Goal: Task Accomplishment & Management: Use online tool/utility

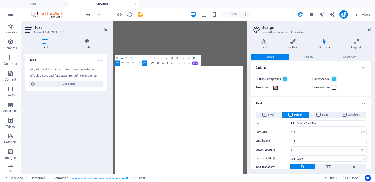
select select "rem"
select select "px"
select select "300"
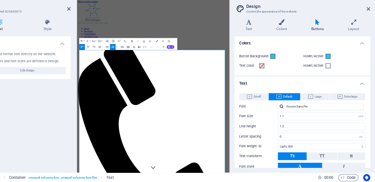
scroll to position [137, 0]
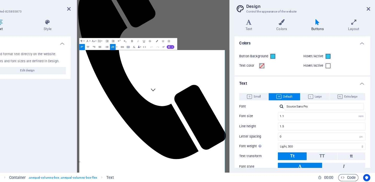
click at [326, 21] on aside "Design Control the appearance of the website Variants Text Colors Buttons Layou…" at bounding box center [311, 97] width 128 height 153
click at [368, 28] on icon at bounding box center [369, 30] width 3 height 4
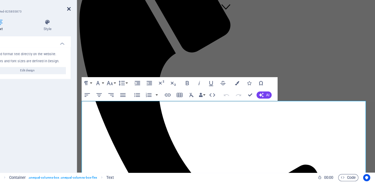
click at [104, 28] on icon at bounding box center [105, 30] width 3 height 4
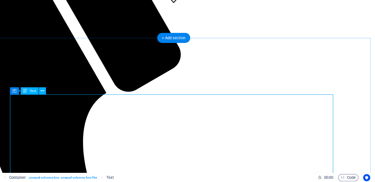
scroll to position [152, 0]
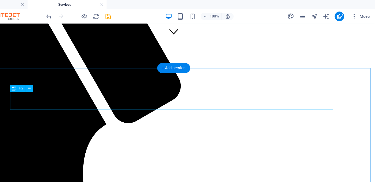
scroll to position [145, 0]
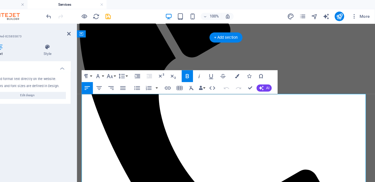
scroll to position [176, 0]
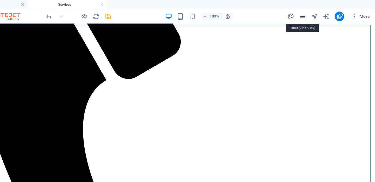
click at [308, 14] on icon "pages" at bounding box center [311, 15] width 6 height 6
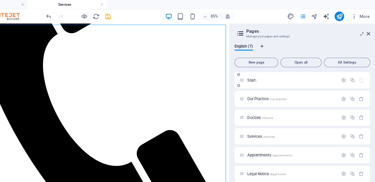
click at [256, 72] on div "Start /" at bounding box center [299, 70] width 87 height 6
click at [256, 72] on icon at bounding box center [258, 70] width 4 height 4
click at [256, 68] on div "Start /" at bounding box center [299, 70] width 87 height 6
click at [263, 70] on p "Start /" at bounding box center [302, 70] width 78 height 3
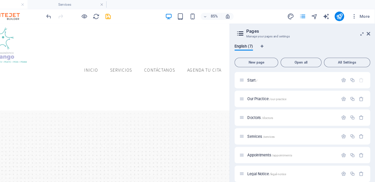
click at [326, 28] on aside "Pages Manage your pages and settings English (7) New page Open all All Settings…" at bounding box center [311, 97] width 128 height 153
click at [322, 30] on header "Pages Manage your pages and settings" at bounding box center [312, 28] width 118 height 14
click at [368, 29] on icon at bounding box center [369, 30] width 3 height 4
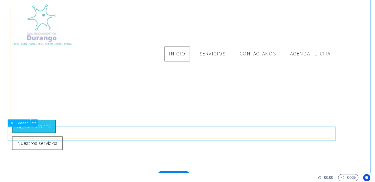
scroll to position [177, 0]
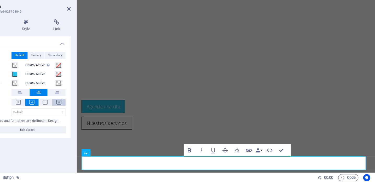
click at [95, 110] on icon at bounding box center [97, 112] width 4 height 4
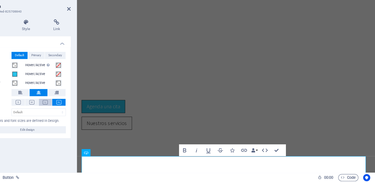
click at [79, 109] on button at bounding box center [85, 112] width 12 height 6
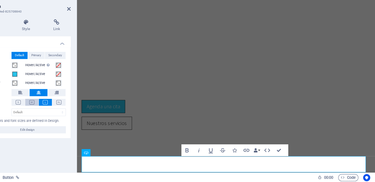
click at [67, 109] on button at bounding box center [73, 112] width 12 height 6
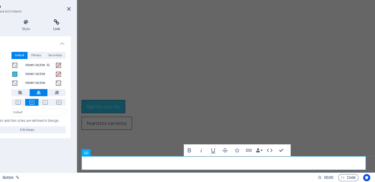
click at [83, 39] on h4 "Link" at bounding box center [95, 44] width 25 height 11
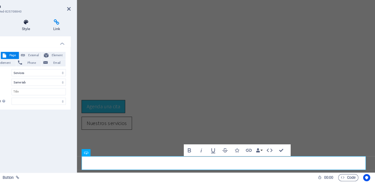
click at [55, 39] on h4 "Style" at bounding box center [69, 44] width 28 height 11
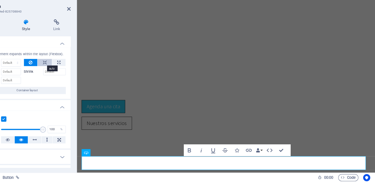
click at [83, 74] on icon at bounding box center [85, 77] width 4 height 6
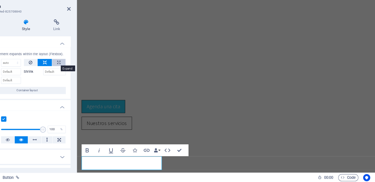
click at [91, 74] on button at bounding box center [97, 77] width 12 height 6
type input "100"
select select "%"
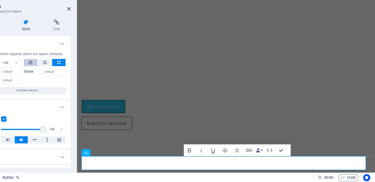
click at [71, 74] on icon at bounding box center [72, 77] width 3 height 6
select select "DISABLED_OPTION_VALUE"
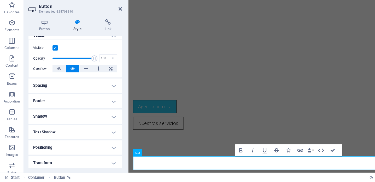
scroll to position [62, 0]
click at [57, 118] on h4 "Shadow" at bounding box center [66, 124] width 82 height 13
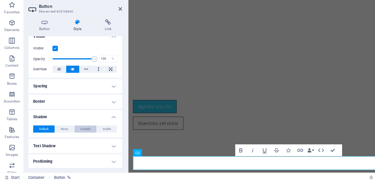
click at [80, 132] on button "Outside" at bounding box center [76, 135] width 20 height 6
type input "2"
type input "4"
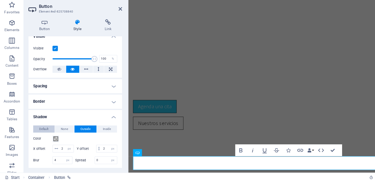
click at [37, 132] on span "Default" at bounding box center [39, 135] width 8 height 6
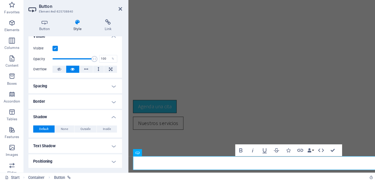
click at [55, 91] on h4 "Spacing" at bounding box center [66, 97] width 82 height 13
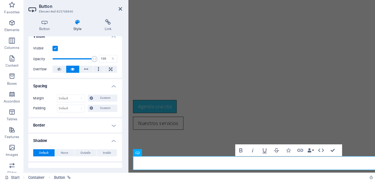
click at [57, 126] on h4 "Border" at bounding box center [66, 132] width 82 height 13
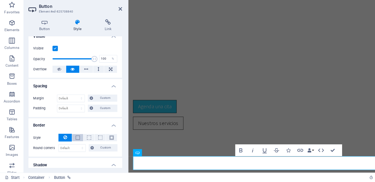
click at [70, 141] on span at bounding box center [69, 143] width 4 height 4
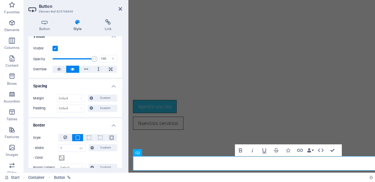
scroll to position [87, 0]
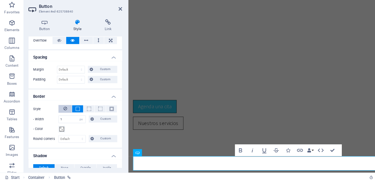
click at [57, 114] on icon at bounding box center [57, 117] width 3 height 6
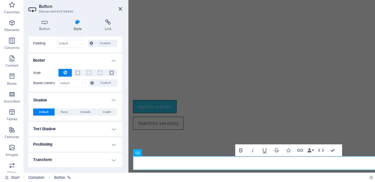
scroll to position [125, 0]
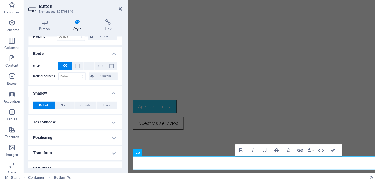
click at [61, 136] on h4 "Positioning" at bounding box center [66, 142] width 82 height 13
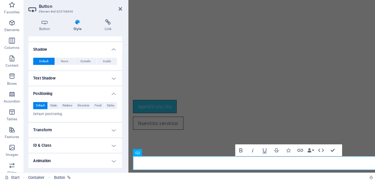
click at [62, 130] on h4 "Transform" at bounding box center [66, 136] width 82 height 13
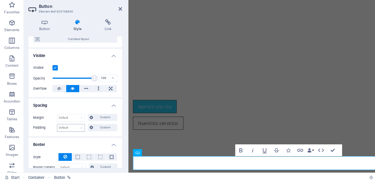
scroll to position [0, 0]
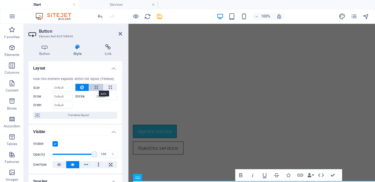
click at [81, 78] on button at bounding box center [84, 77] width 13 height 6
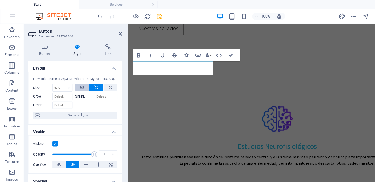
click at [74, 78] on button at bounding box center [72, 77] width 12 height 6
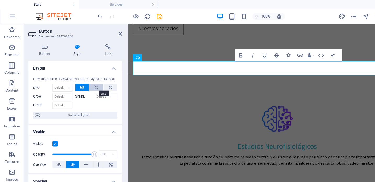
click at [88, 78] on button at bounding box center [84, 77] width 13 height 6
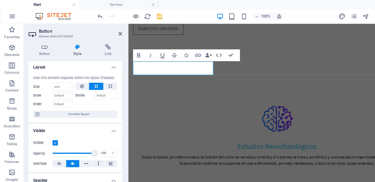
scroll to position [2, 0]
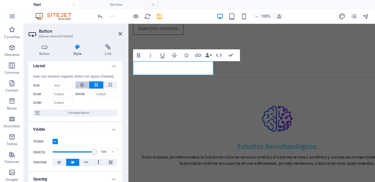
click at [72, 73] on icon at bounding box center [72, 75] width 3 height 6
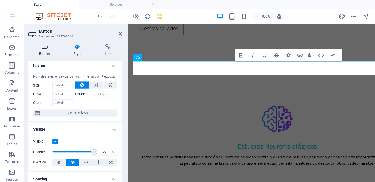
click at [37, 45] on h4 "Button" at bounding box center [40, 44] width 30 height 11
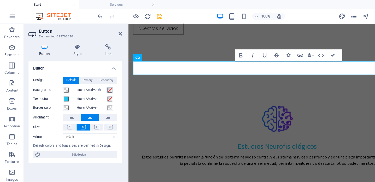
click at [97, 80] on span at bounding box center [97, 79] width 4 height 4
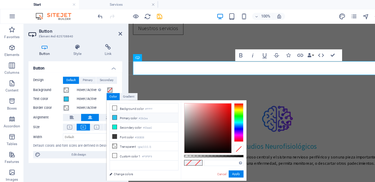
click at [101, 101] on icon at bounding box center [101, 103] width 4 height 4
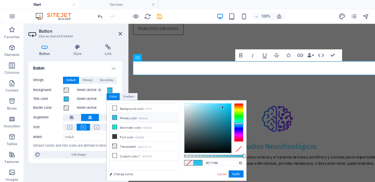
click at [191, 111] on div at bounding box center [182, 112] width 41 height 43
type input "#2bcef9"
drag, startPoint x: 192, startPoint y: 104, endPoint x: 196, endPoint y: 92, distance: 12.4
click at [196, 92] on div at bounding box center [182, 112] width 41 height 43
click at [211, 153] on button "Apply" at bounding box center [207, 153] width 13 height 6
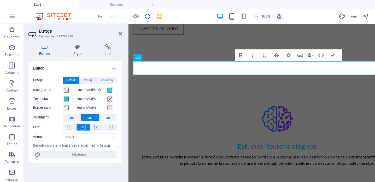
click at [55, 80] on label "Background" at bounding box center [42, 79] width 26 height 6
click at [55, 80] on button "Background" at bounding box center [58, 79] width 6 height 6
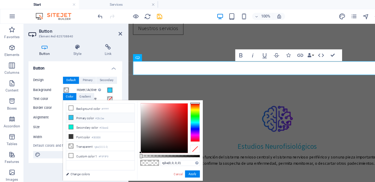
click at [60, 102] on li "Primary color #28c2ea" at bounding box center [88, 103] width 60 height 8
type input "#28c2ea"
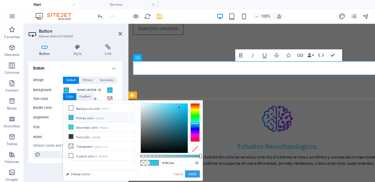
click at [171, 151] on button "Apply" at bounding box center [169, 153] width 13 height 6
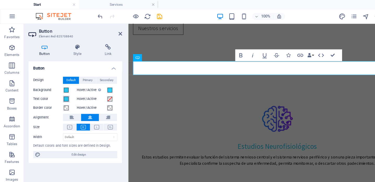
click at [59, 88] on span at bounding box center [58, 87] width 4 height 4
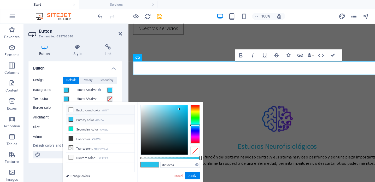
click at [64, 95] on icon at bounding box center [63, 97] width 4 height 4
type input "#ffffff"
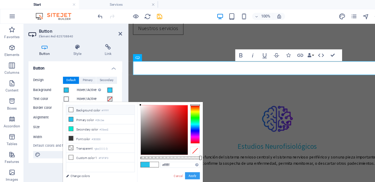
click at [167, 154] on button "Apply" at bounding box center [169, 154] width 13 height 6
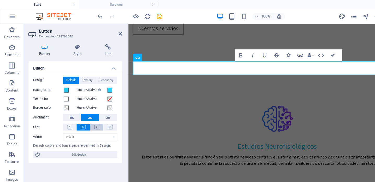
click at [82, 113] on button at bounding box center [85, 112] width 12 height 6
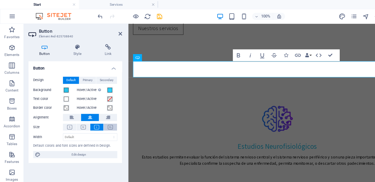
click at [99, 113] on icon at bounding box center [97, 112] width 4 height 4
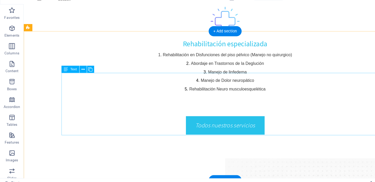
scroll to position [537, 0]
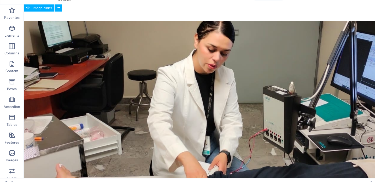
scroll to position [1394, 0]
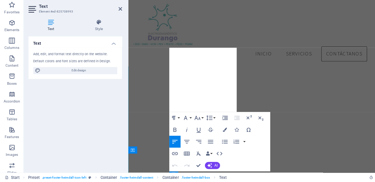
scroll to position [1273, 0]
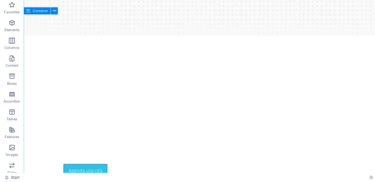
scroll to position [164, 0]
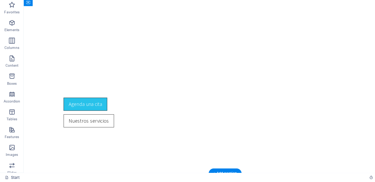
scroll to position [0, 0]
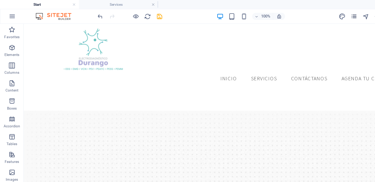
click at [308, 15] on icon "pages" at bounding box center [311, 15] width 6 height 6
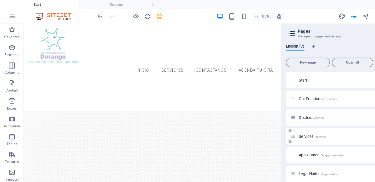
click at [270, 119] on span "Services /services" at bounding box center [275, 120] width 24 height 4
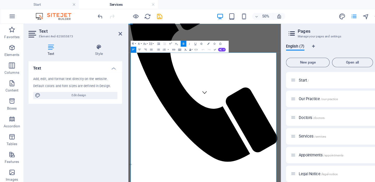
click at [108, 28] on aside "Text Element #ed-825855873 Text Style Text Add, edit, and format text directly …" at bounding box center [67, 97] width 92 height 153
click at [103, 28] on h2 "Text" at bounding box center [70, 27] width 73 height 5
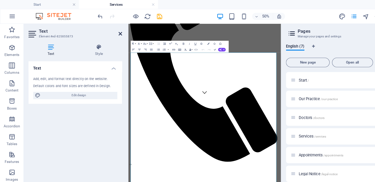
click at [104, 29] on icon at bounding box center [105, 30] width 3 height 4
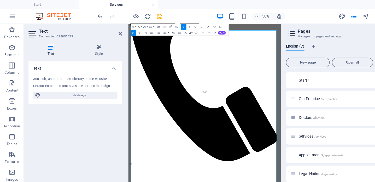
scroll to position [215, 0]
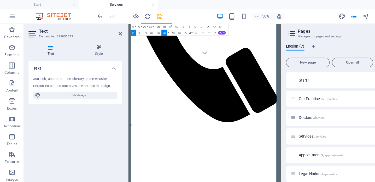
drag, startPoint x: 57, startPoint y: 225, endPoint x: 11, endPoint y: 57, distance: 174.5
click at [11, 57] on icon "button" at bounding box center [10, 57] width 6 height 6
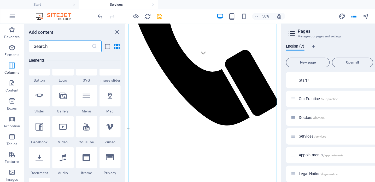
click at [11, 59] on icon "button" at bounding box center [10, 57] width 6 height 6
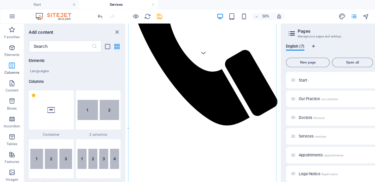
scroll to position [259, 0]
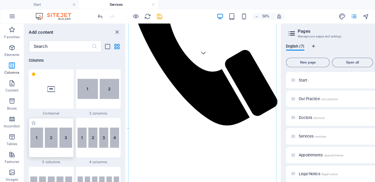
click at [48, 123] on img at bounding box center [45, 121] width 37 height 18
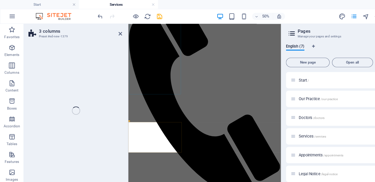
select select "rem"
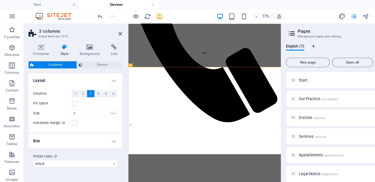
scroll to position [665, 0]
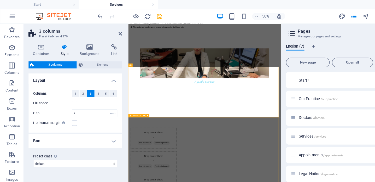
drag, startPoint x: 345, startPoint y: 93, endPoint x: 320, endPoint y: 196, distance: 105.6
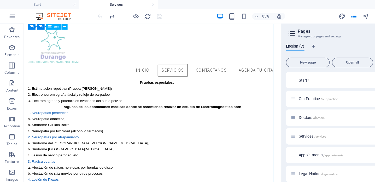
scroll to position [114, 0]
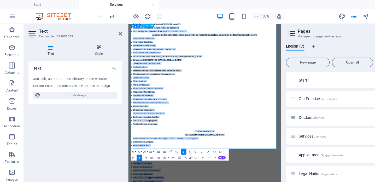
scroll to position [381, 0]
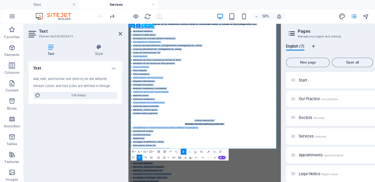
copy div "Estudios Neurofisiológicos: Estos estudios permiten evaluar la función del sist…"
drag, startPoint x: 133, startPoint y: 139, endPoint x: 248, endPoint y: 242, distance: 154.0
click at [248, 182] on div "Estudios Neurofisiológicos: Estos estudios permiten evaluar la función del sist…" at bounding box center [263, 128] width 260 height 372
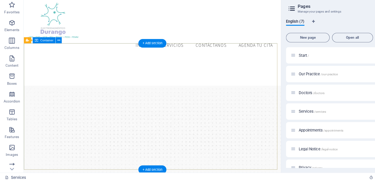
scroll to position [170, 0]
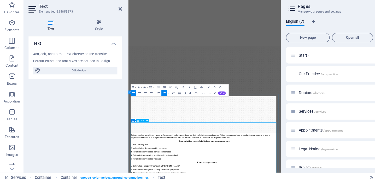
scroll to position [9, 0]
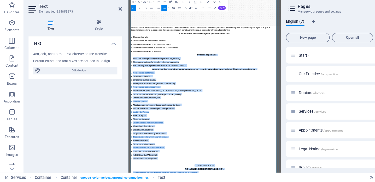
scroll to position [317, 0]
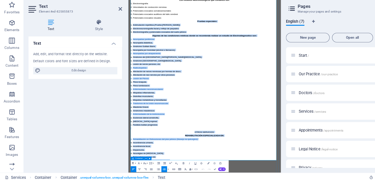
drag, startPoint x: 240, startPoint y: 220, endPoint x: 284, endPoint y: 283, distance: 76.5
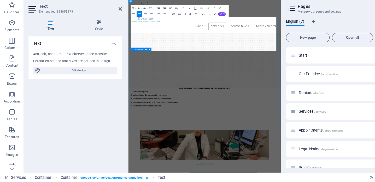
scroll to position [139, 0]
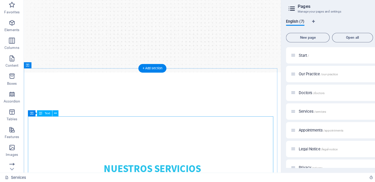
scroll to position [105, 0]
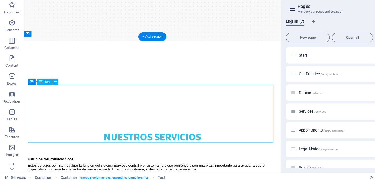
scroll to position [138, 0]
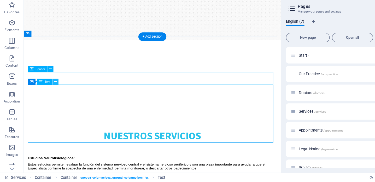
click at [49, 91] on icon at bounding box center [49, 93] width 2 height 5
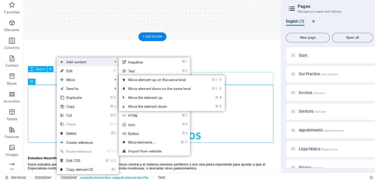
click at [66, 72] on span "Add content" at bounding box center [73, 76] width 47 height 8
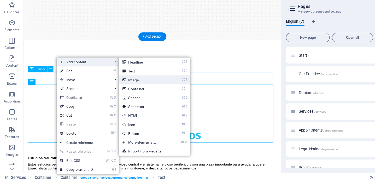
click at [135, 88] on link "⌘ 3 Image" at bounding box center [126, 92] width 43 height 8
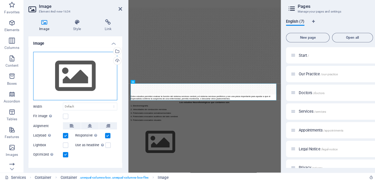
click at [67, 70] on div "Drag files here, click to choose files or select files from Files or our free s…" at bounding box center [66, 88] width 74 height 43
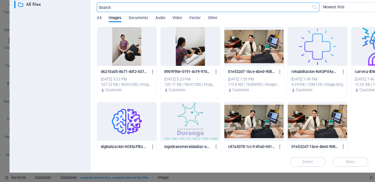
scroll to position [0, 0]
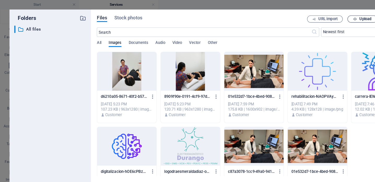
click at [317, 17] on span "Upload" at bounding box center [321, 16] width 11 height 3
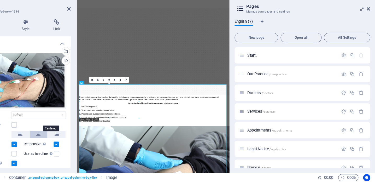
scroll to position [15, 0]
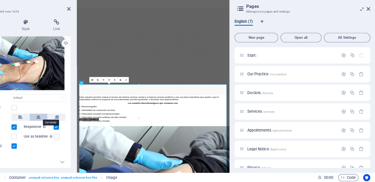
click at [77, 122] on icon at bounding box center [79, 125] width 4 height 6
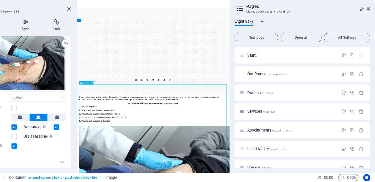
drag, startPoint x: 170, startPoint y: 212, endPoint x: 170, endPoint y: 183, distance: 29.0
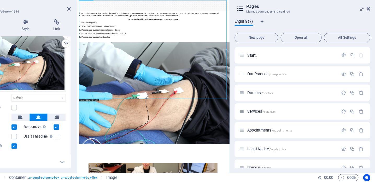
click at [315, 132] on figure at bounding box center [211, 164] width 260 height 179
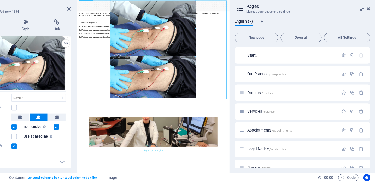
drag, startPoint x: 193, startPoint y: 80, endPoint x: 85, endPoint y: -14, distance: 143.6
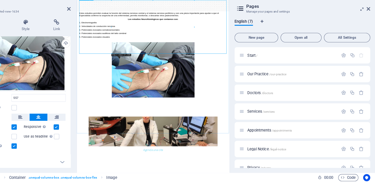
type input "557"
select select "px"
click at [277, 96] on figure at bounding box center [211, 123] width 260 height 97
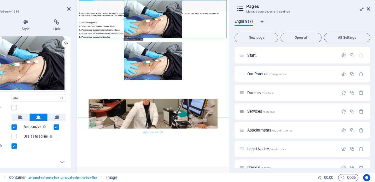
drag, startPoint x: 170, startPoint y: 49, endPoint x: 126, endPoint y: 4, distance: 62.9
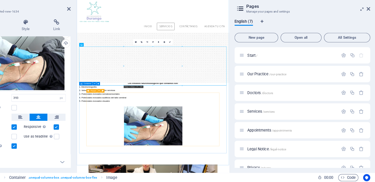
scroll to position [157, 0]
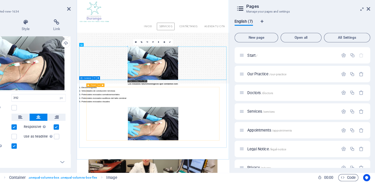
drag, startPoint x: 159, startPoint y: 74, endPoint x: 220, endPoint y: 140, distance: 89.4
type input "345"
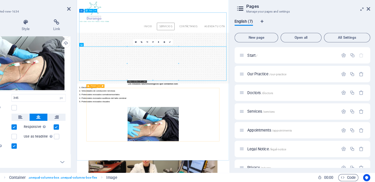
click at [284, 129] on div "Estudios Neurofisiológicos: Estos estudios permiten evaluar la función del sist…" at bounding box center [211, 158] width 260 height 58
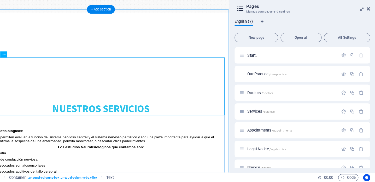
scroll to position [167, 0]
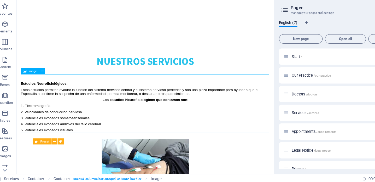
scroll to position [218, 0]
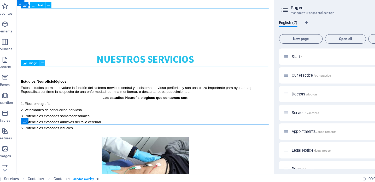
click at [42, 74] on icon at bounding box center [43, 76] width 2 height 5
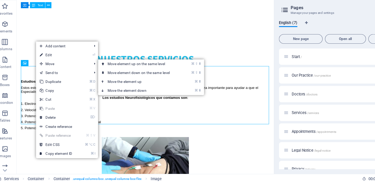
click at [133, 82] on div "Estudios Neurofisiológicos: Estos estudios permiten evaluar la función del sist…" at bounding box center [150, 111] width 258 height 58
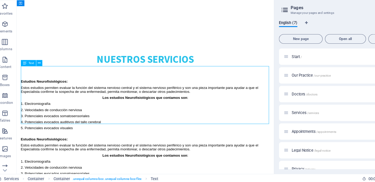
drag, startPoint x: 123, startPoint y: 77, endPoint x: 122, endPoint y: 89, distance: 12.6
click at [122, 142] on div "Estudios Neurofisiológicos: Estos estudios permiten evaluar la función del sist…" at bounding box center [150, 171] width 258 height 58
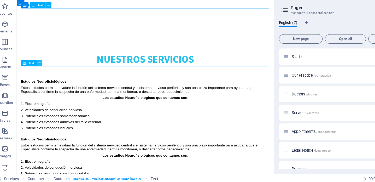
click at [38, 73] on button at bounding box center [40, 75] width 5 height 5
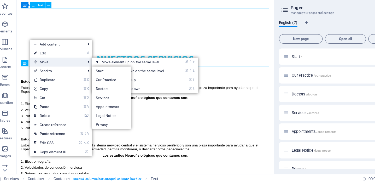
click at [49, 71] on span "Move" at bounding box center [56, 75] width 47 height 8
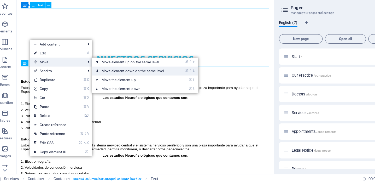
click at [110, 79] on link "⌘ ⇧ ⬇ Move element down on the same level" at bounding box center [124, 83] width 74 height 8
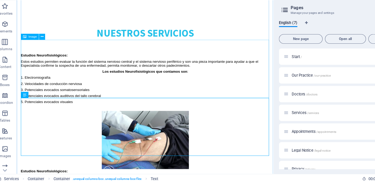
scroll to position [246, 0]
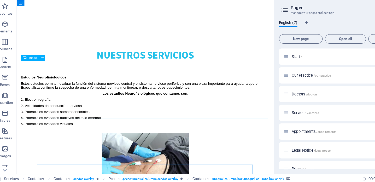
scroll to position [224, 0]
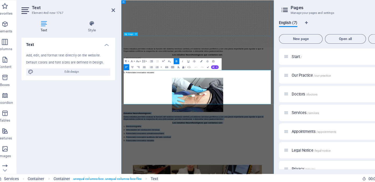
drag, startPoint x: 203, startPoint y: 174, endPoint x: 131, endPoint y: 117, distance: 91.9
click at [131, 117] on div "Estudios Neurofisiológicos: Estos estudios permiten evaluar la función del sist…" at bounding box center [255, 165] width 260 height 177
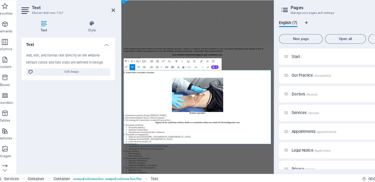
click at [356, 136] on figure at bounding box center [255, 166] width 260 height 60
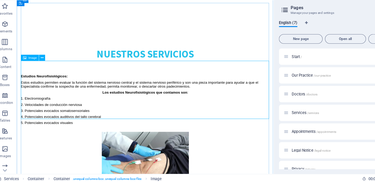
click at [164, 136] on figure at bounding box center [150, 166] width 258 height 60
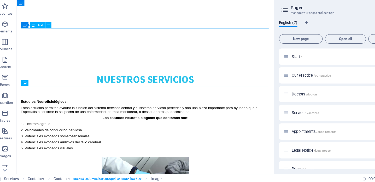
scroll to position [208, 0]
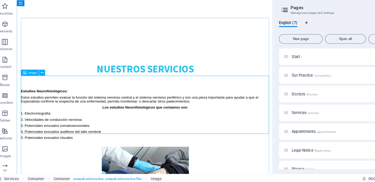
click at [71, 152] on figure at bounding box center [150, 182] width 258 height 60
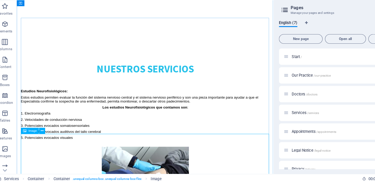
click at [42, 134] on icon at bounding box center [43, 136] width 2 height 5
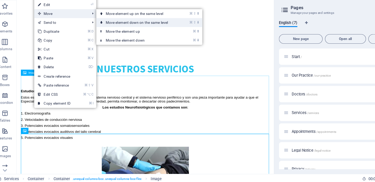
click at [122, 37] on link "⌘ ⇧ ⬇ Move element down on the same level" at bounding box center [128, 41] width 74 height 8
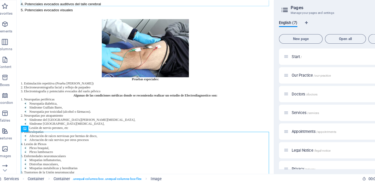
scroll to position [416, 0]
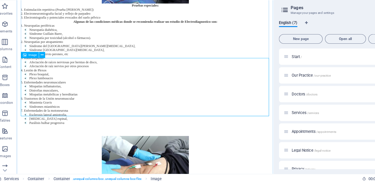
click at [136, 141] on figure at bounding box center [150, 171] width 258 height 60
click at [10, 54] on span "Columns" at bounding box center [10, 60] width 21 height 13
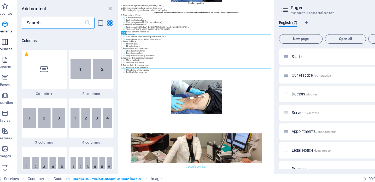
scroll to position [259, 0]
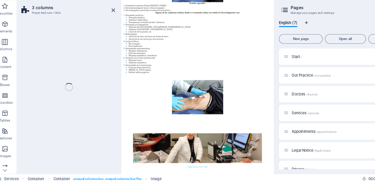
select select "rem"
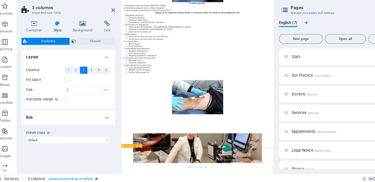
scroll to position [419, 0]
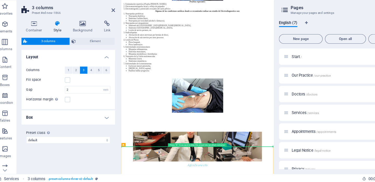
drag, startPoint x: 180, startPoint y: 273, endPoint x: 178, endPoint y: 256, distance: 17.7
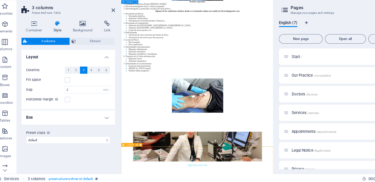
click at [126, 147] on icon at bounding box center [127, 148] width 2 height 3
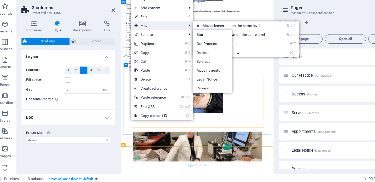
click at [136, 39] on span "Move" at bounding box center [145, 43] width 47 height 8
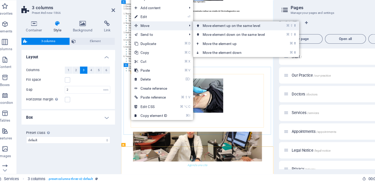
click at [188, 39] on link "⌘ ⇧ ⬆ Move element up on the same level" at bounding box center [213, 43] width 74 height 8
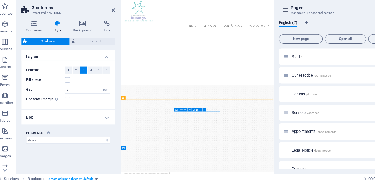
scroll to position [6, 0]
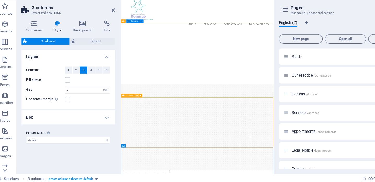
click at [126, 103] on icon at bounding box center [127, 104] width 2 height 3
drag, startPoint x: 136, startPoint y: 174, endPoint x: 145, endPoint y: 249, distance: 75.5
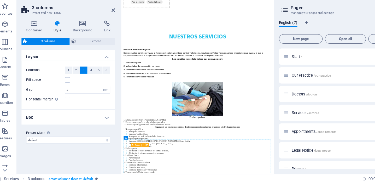
scroll to position [381, 0]
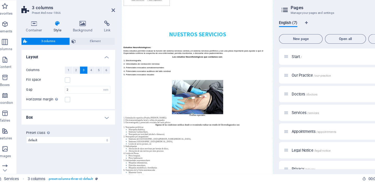
drag, startPoint x: 145, startPoint y: 249, endPoint x: 254, endPoint y: 247, distance: 109.0
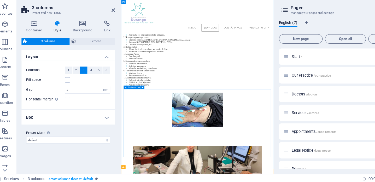
scroll to position [344, 0]
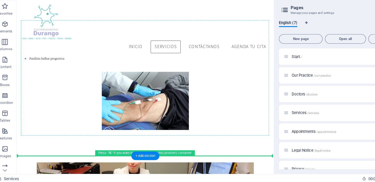
scroll to position [424, 0]
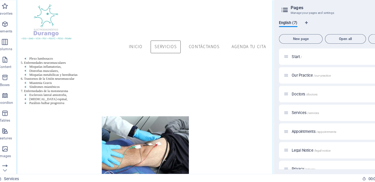
drag, startPoint x: 81, startPoint y: 169, endPoint x: 113, endPoint y: 79, distance: 95.6
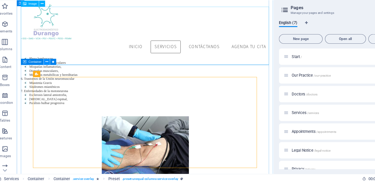
click at [46, 73] on icon at bounding box center [47, 75] width 2 height 5
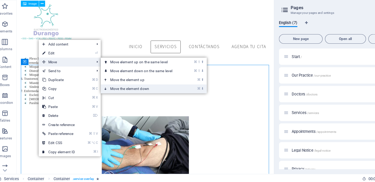
click at [125, 95] on link "⌘ ⬇ Move the element down" at bounding box center [132, 99] width 74 height 8
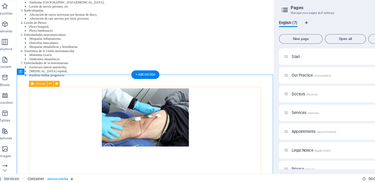
scroll to position [546, 0]
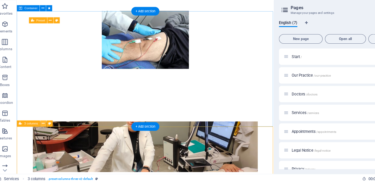
click at [43, 127] on icon at bounding box center [44, 129] width 2 height 5
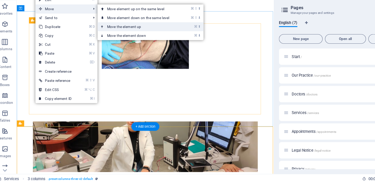
click at [124, 40] on link "⌘ ⬆ Move the element up" at bounding box center [129, 44] width 74 height 8
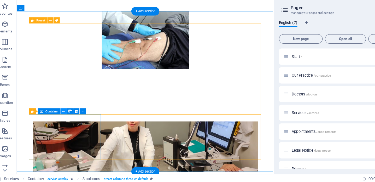
click at [61, 116] on icon at bounding box center [62, 118] width 2 height 5
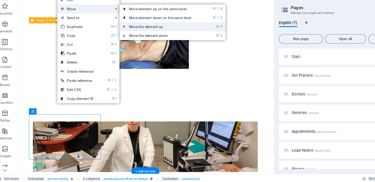
click at [163, 40] on link "⌘ ⬆ Move the element up" at bounding box center [148, 44] width 74 height 8
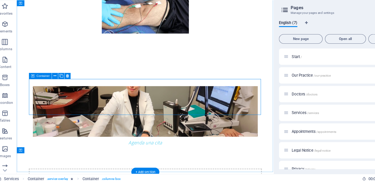
scroll to position [604, 0]
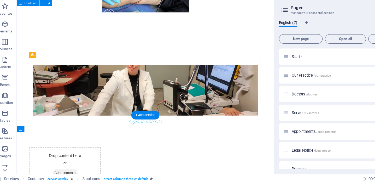
click at [108, 112] on div "Agenda una cita Drop content here or Add elements Paste clipboard Drop content …" at bounding box center [149, 173] width 266 height 279
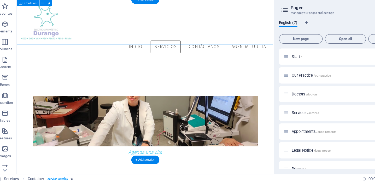
scroll to position [512, 0]
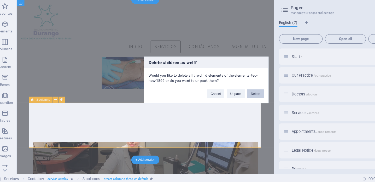
click at [224, 99] on button "Delete" at bounding box center [231, 103] width 15 height 8
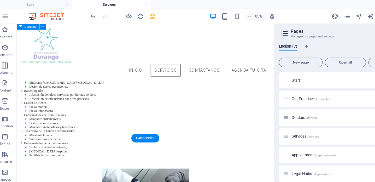
scroll to position [386, 0]
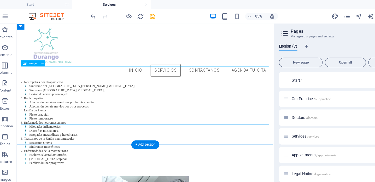
click at [4, 64] on p "Columns" at bounding box center [10, 64] width 13 height 4
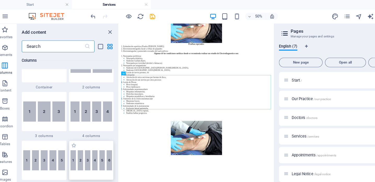
scroll to position [297, 0]
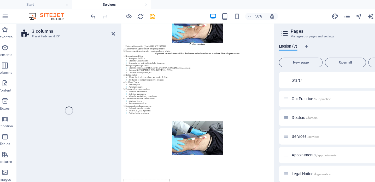
select select "rem"
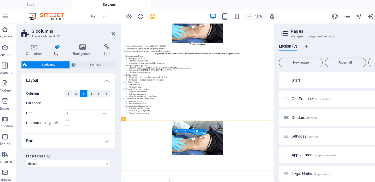
scroll to position [393, 0]
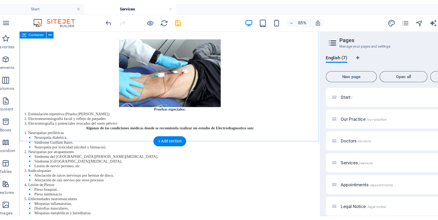
scroll to position [385, 0]
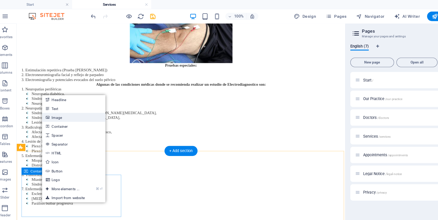
click at [54, 105] on link "Image" at bounding box center [70, 103] width 55 height 8
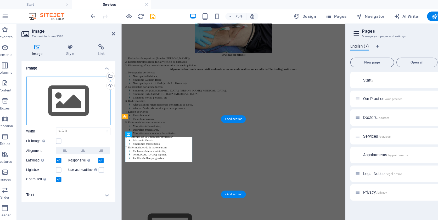
click at [75, 93] on div "Drag files here, click to choose files or select files from Files or our free s…" at bounding box center [66, 88] width 74 height 43
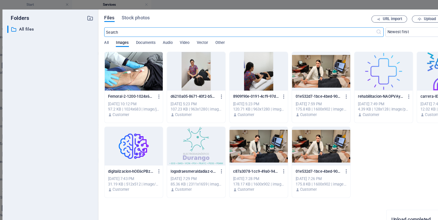
scroll to position [220, 0]
click at [107, 72] on div at bounding box center [123, 63] width 51 height 34
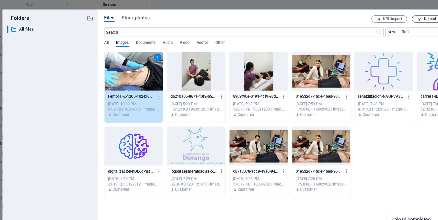
click at [370, 15] on span "Upload" at bounding box center [380, 16] width 21 height 3
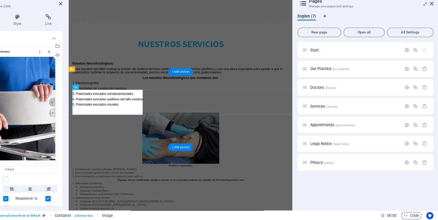
scroll to position [405, 0]
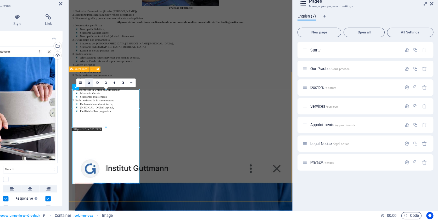
click at [130, 98] on icon at bounding box center [131, 99] width 2 height 2
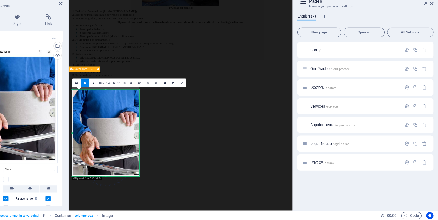
drag, startPoint x: 122, startPoint y: 78, endPoint x: 122, endPoint y: 87, distance: 8.9
click at [122, 105] on div "180 170 160 150 140 130 120 110 100 90 80 70 60 50 40 30 20 10 0 -10 -20 -30 -4…" at bounding box center [145, 143] width 59 height 76
click at [121, 152] on div "180 170 160 150 140 130 120 110 100 90 80 70 60 50 40 30 20 10 0 -10 -20 -30 -4…" at bounding box center [145, 142] width 59 height 74
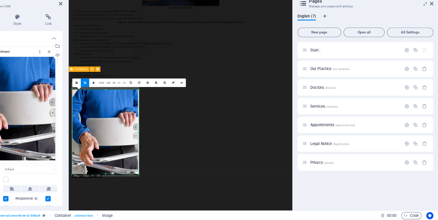
click at [116, 115] on div at bounding box center [116, 142] width 1 height 74
drag, startPoint x: 122, startPoint y: 116, endPoint x: 101, endPoint y: 131, distance: 25.9
click at [172, 116] on div at bounding box center [172, 142] width 1 height 74
drag, startPoint x: 159, startPoint y: 73, endPoint x: 128, endPoint y: 109, distance: 46.9
click at [211, 98] on icon at bounding box center [212, 99] width 2 height 2
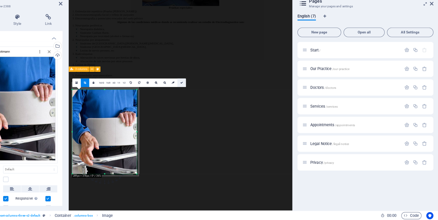
type input "289"
select select "px"
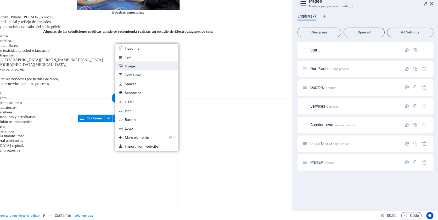
click at [154, 81] on link "Image" at bounding box center [181, 85] width 55 height 8
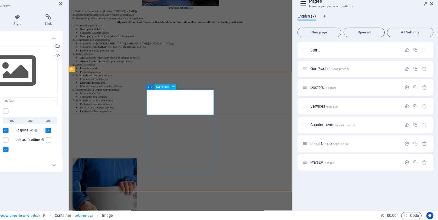
click at [47, 67] on div "Drag files here, click to choose files or select files from Files or our free s…" at bounding box center [66, 88] width 74 height 43
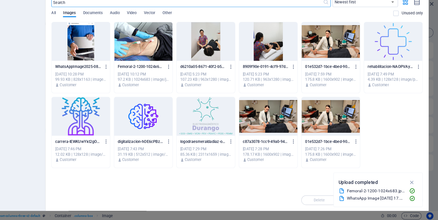
scroll to position [272, 0]
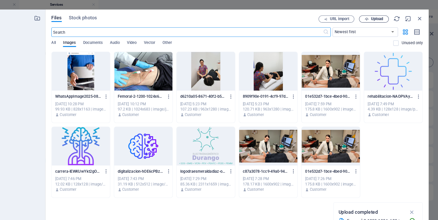
click at [375, 16] on span "Upload" at bounding box center [384, 16] width 11 height 3
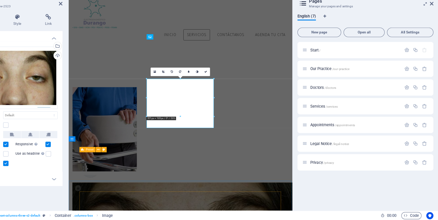
scroll to position [418, 0]
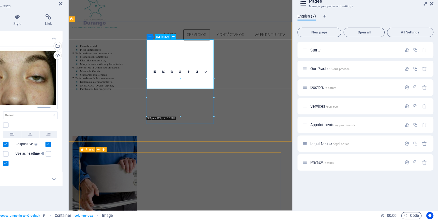
click at [192, 86] on link at bounding box center [196, 90] width 8 height 8
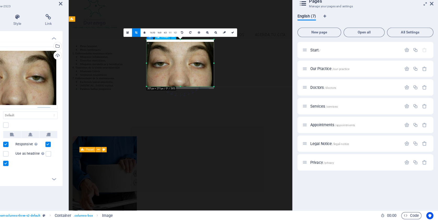
click at [239, 102] on div at bounding box center [240, 103] width 2 height 2
click at [188, 58] on div at bounding box center [211, 83] width 67 height 51
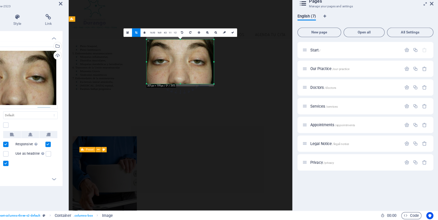
drag, startPoint x: 188, startPoint y: 35, endPoint x: 188, endPoint y: 38, distance: 3.1
click at [188, 61] on div "180 170 160 150 140 130 120 110 100 90 80 70 60 50 40 30 20 10 0 -10 -20 -30 -4…" at bounding box center [210, 80] width 59 height 39
click at [256, 54] on icon at bounding box center [257, 55] width 2 height 2
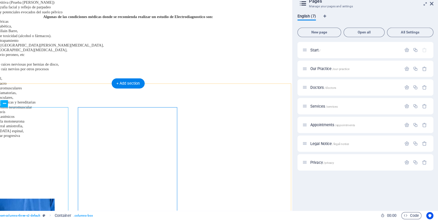
click at [37, 174] on figure at bounding box center [12, 223] width 88 height 99
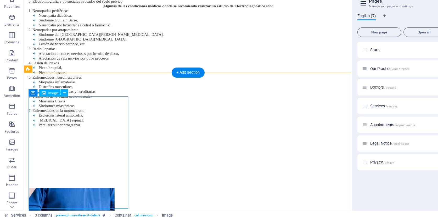
scroll to position [0, 0]
click at [79, 165] on figure at bounding box center [72, 214] width 88 height 99
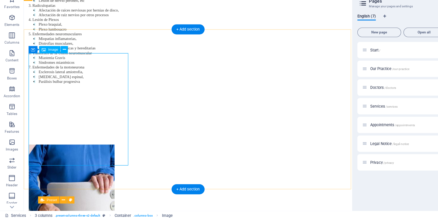
scroll to position [499, 0]
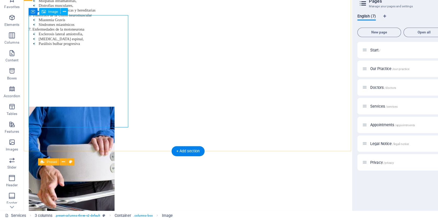
click at [79, 106] on figure at bounding box center [72, 142] width 88 height 99
select select "px"
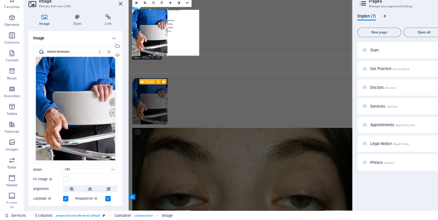
drag, startPoint x: 142, startPoint y: 82, endPoint x: 136, endPoint y: 37, distance: 45.1
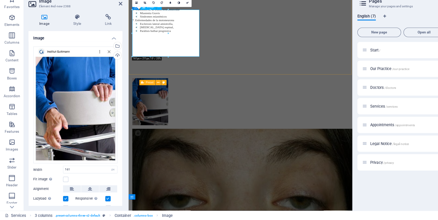
drag, startPoint x: 276, startPoint y: 24, endPoint x: 202, endPoint y: 41, distance: 76.0
drag, startPoint x: 179, startPoint y: 40, endPoint x: 215, endPoint y: 38, distance: 36.1
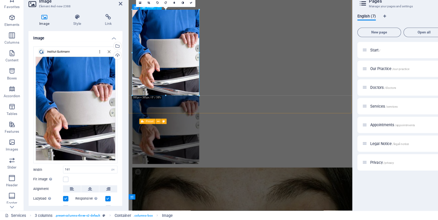
drag, startPoint x: 147, startPoint y: 31, endPoint x: 93, endPoint y: 54, distance: 58.8
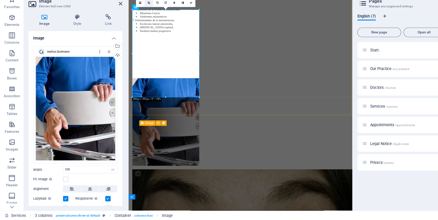
click at [131, 28] on icon at bounding box center [130, 29] width 2 height 2
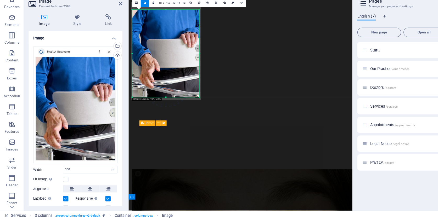
drag, startPoint x: 175, startPoint y: 8, endPoint x: 98, endPoint y: 66, distance: 96.6
click at [13, 16] on div "H1 Banner Banner Container H2 Container Container Text Container Container Spac…" at bounding box center [13, 15] width 0 height 3
click at [174, 28] on div at bounding box center [146, 71] width 61 height 86
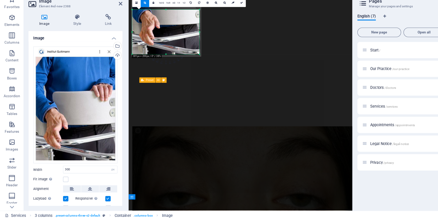
drag, startPoint x: 146, startPoint y: 8, endPoint x: 150, endPoint y: 59, distance: 50.7
click at [13, 16] on div "Drag here to replace the existing content. Press “Ctrl” if you want to create a…" at bounding box center [13, 15] width 0 height 3
click at [211, 28] on icon at bounding box center [212, 29] width 2 height 2
type input "301"
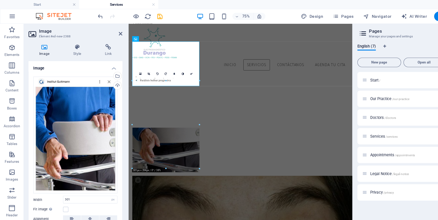
scroll to position [348, 0]
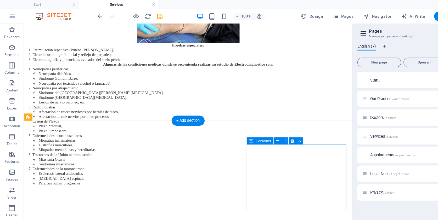
scroll to position [438, 0]
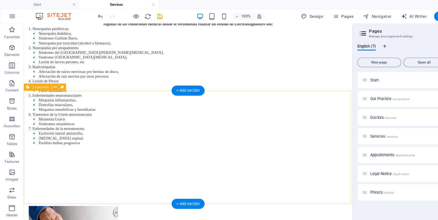
click at [104, 182] on figure at bounding box center [72, 210] width 88 height 52
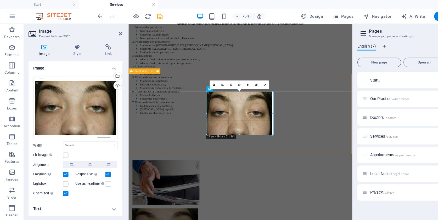
drag, startPoint x: 240, startPoint y: 121, endPoint x: 176, endPoint y: 135, distance: 64.8
type input "294"
select select "px"
click at [239, 98] on div at bounding box center [238, 100] width 1 height 38
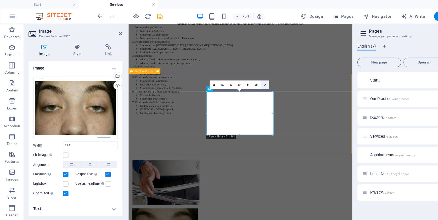
click at [233, 73] on link at bounding box center [233, 75] width 8 height 8
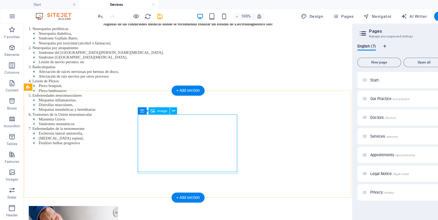
select select "px"
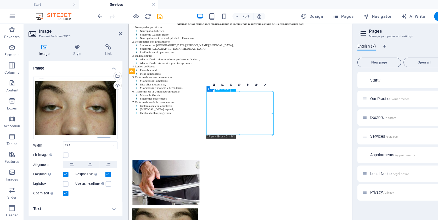
drag, startPoint x: 264, startPoint y: 134, endPoint x: 268, endPoint y: 135, distance: 4.5
drag, startPoint x: 232, startPoint y: 74, endPoint x: 223, endPoint y: 69, distance: 10.6
click at [232, 74] on icon at bounding box center [232, 74] width 2 height 2
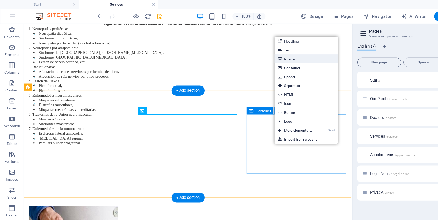
click at [263, 55] on link "Image" at bounding box center [268, 52] width 55 height 8
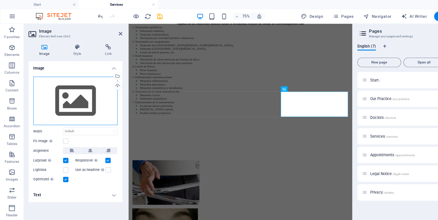
click at [77, 99] on div "Drag files here, click to choose files or select files from Files or our free s…" at bounding box center [66, 88] width 74 height 43
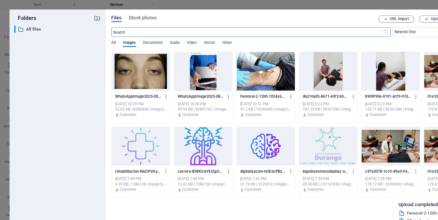
scroll to position [226, 0]
click at [375, 18] on icon "button" at bounding box center [374, 16] width 3 height 3
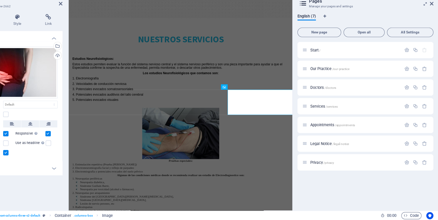
scroll to position [405, 0]
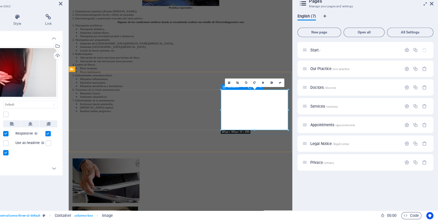
drag, startPoint x: 291, startPoint y: 109, endPoint x: 284, endPoint y: 159, distance: 50.6
drag, startPoint x: 292, startPoint y: 109, endPoint x: 288, endPoint y: 159, distance: 50.6
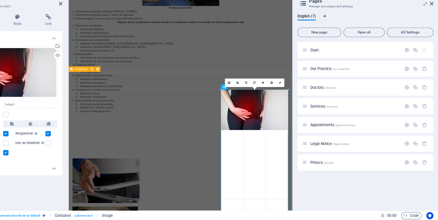
drag, startPoint x: 258, startPoint y: 161, endPoint x: 253, endPoint y: 112, distance: 49.5
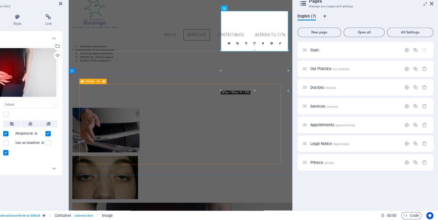
scroll to position [396, 0]
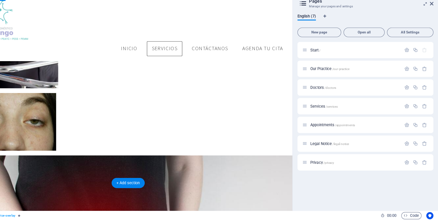
scroll to position [379, 0]
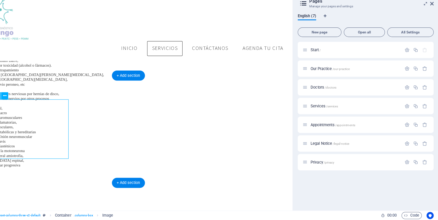
scroll to position [0, 0]
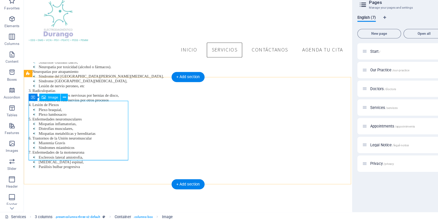
select select "px"
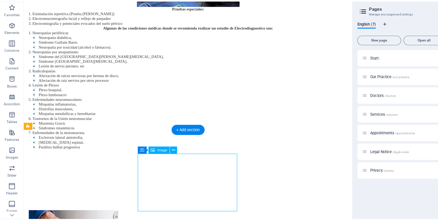
scroll to position [428, 0]
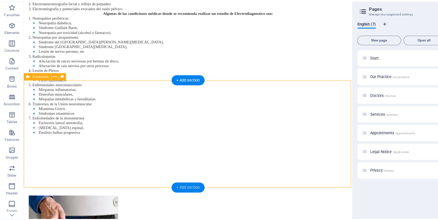
click at [171, 180] on div "+ Add section" at bounding box center [165, 184] width 29 height 9
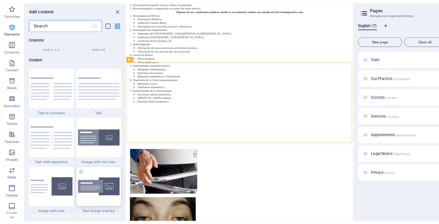
scroll to position [915, 0]
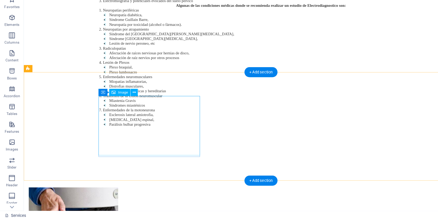
click at [117, 164] on figure at bounding box center [72, 190] width 89 height 52
select select "px"
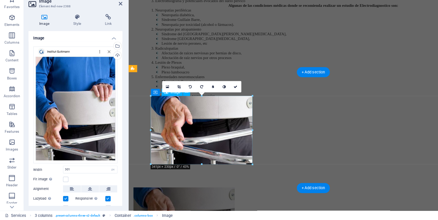
drag, startPoint x: 211, startPoint y: 110, endPoint x: 222, endPoint y: 111, distance: 10.5
type input "341"
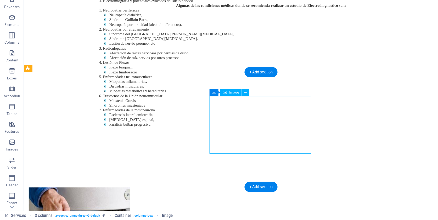
select select "px"
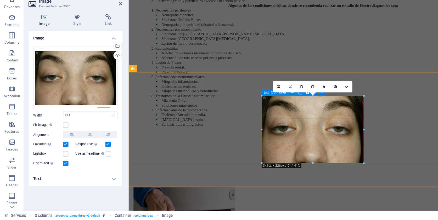
drag, startPoint x: 307, startPoint y: 135, endPoint x: 321, endPoint y: 142, distance: 14.6
type input "341"
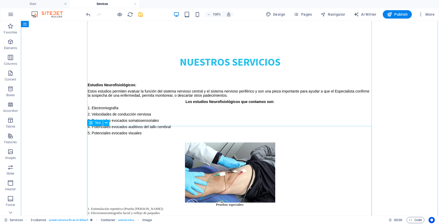
scroll to position [241, 0]
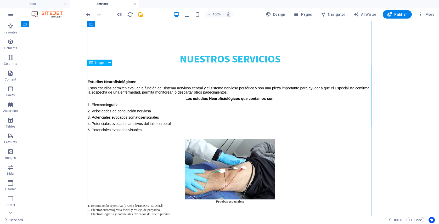
click at [291, 139] on figure at bounding box center [230, 169] width 284 height 60
select select "px"
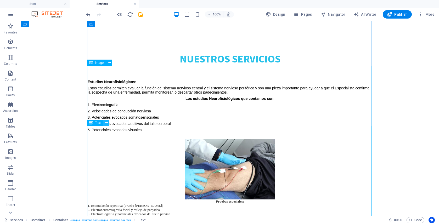
click at [106, 124] on icon at bounding box center [106, 122] width 3 height 5
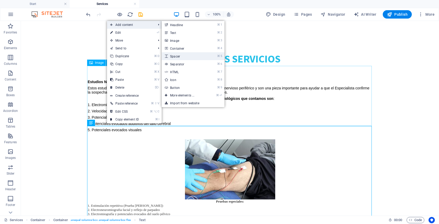
click at [178, 55] on link "⌘ 5 Spacer" at bounding box center [183, 56] width 43 height 8
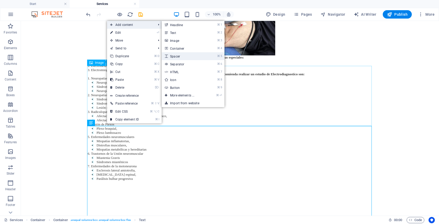
select select "px"
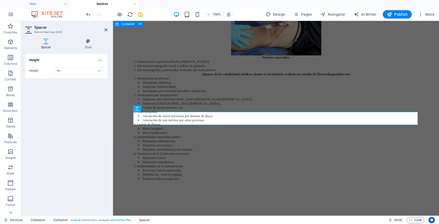
click at [244, 130] on div "nuestros servicios Estudios Neurofisiológicos: Estos estudios permiten evaluar …" at bounding box center [276, 56] width 326 height 340
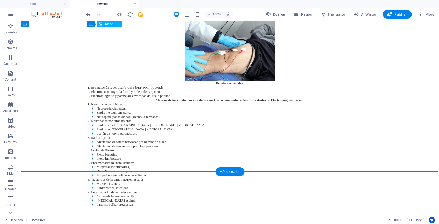
scroll to position [364, 0]
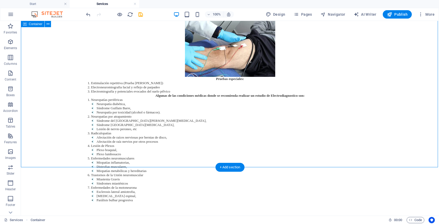
click at [186, 152] on div "nuestros servicios Estudios Neurofisiológicos: Estos estudios permiten evaluar …" at bounding box center [230, 77] width 418 height 340
click at [187, 182] on div at bounding box center [230, 220] width 284 height 13
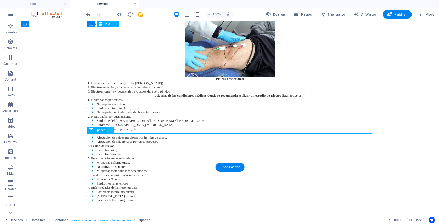
click at [108, 129] on button at bounding box center [110, 130] width 6 height 6
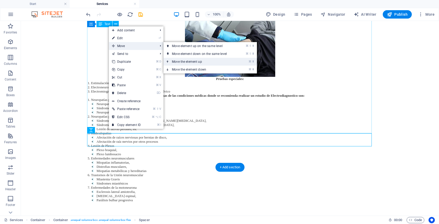
click at [177, 62] on link "⌘ ⬆ Move the element up" at bounding box center [200, 62] width 74 height 8
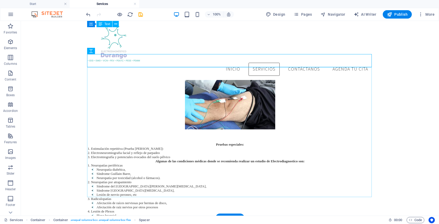
scroll to position [209, 0]
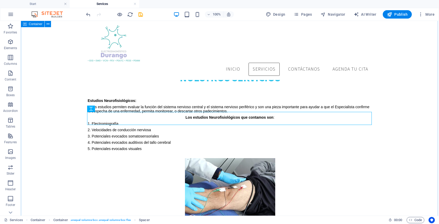
click at [375, 115] on div "nuestros servicios Estudios Neurofisiológicos: Estos estudios permiten evaluar …" at bounding box center [230, 219] width 418 height 340
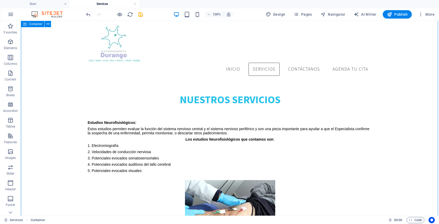
scroll to position [176, 0]
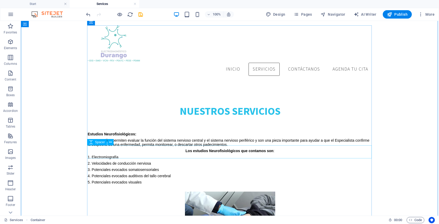
drag, startPoint x: 238, startPoint y: 158, endPoint x: 146, endPoint y: 159, distance: 92.5
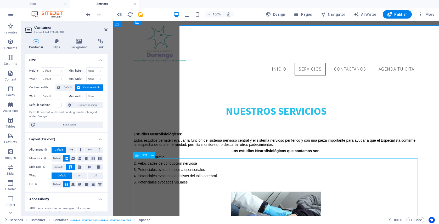
click at [238, 182] on figure at bounding box center [276, 222] width 284 height 60
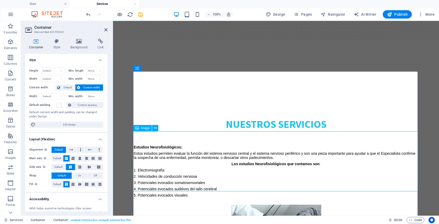
select select "px"
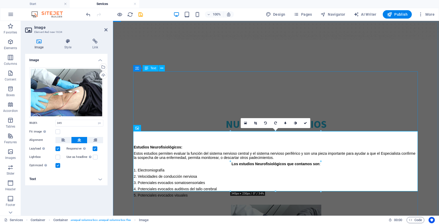
click at [284, 145] on div "Estudios Neurofisiológicos: Estos estudios permiten evaluar la función del sist…" at bounding box center [276, 174] width 284 height 58
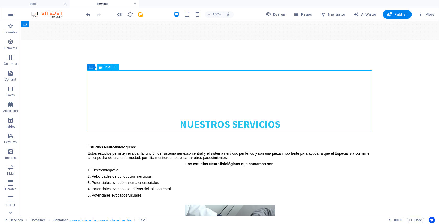
scroll to position [222, 0]
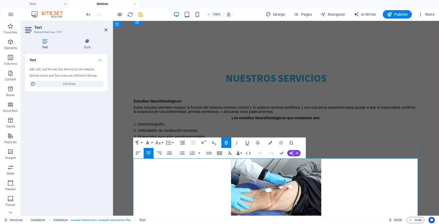
click at [148, 143] on icon "button" at bounding box center [147, 143] width 3 height 4
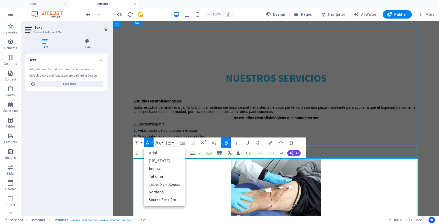
click at [138, 145] on icon "button" at bounding box center [137, 143] width 6 height 6
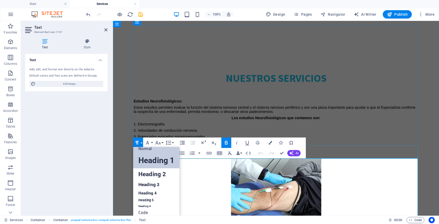
scroll to position [4, 0]
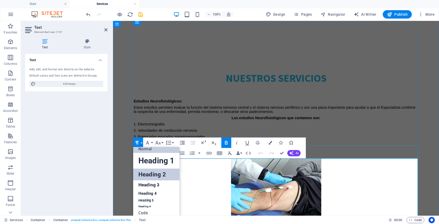
click at [157, 177] on link "Heading 2" at bounding box center [156, 175] width 46 height 12
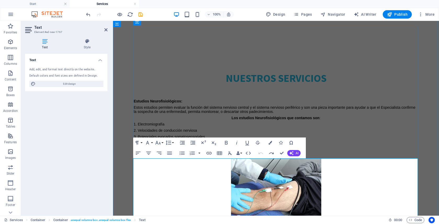
drag, startPoint x: 293, startPoint y: 162, endPoint x: 255, endPoint y: 161, distance: 37.7
click at [152, 141] on button "Font Family" at bounding box center [149, 143] width 10 height 10
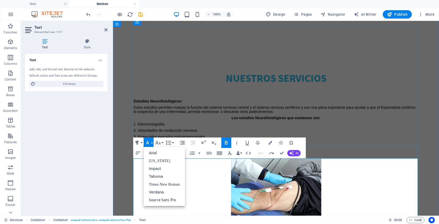
click at [139, 145] on icon "button" at bounding box center [137, 143] width 6 height 6
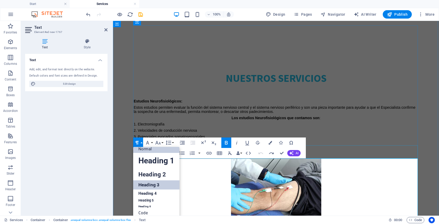
click at [158, 182] on link "Heading 3" at bounding box center [156, 184] width 46 height 9
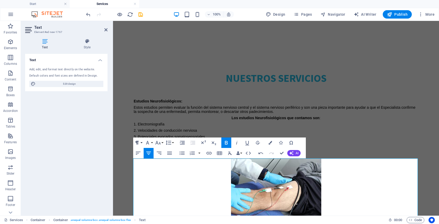
click at [138, 141] on icon "button" at bounding box center [136, 143] width 3 height 4
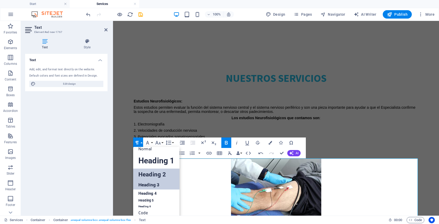
click at [155, 175] on link "Heading 2" at bounding box center [156, 175] width 46 height 12
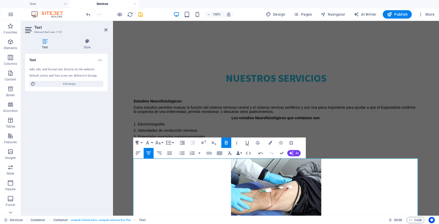
click at [143, 141] on button "Paragraph Format" at bounding box center [138, 143] width 10 height 10
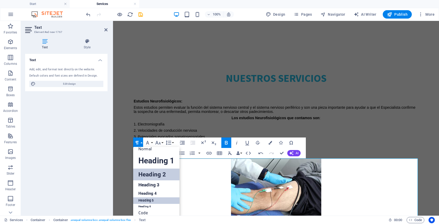
click at [152, 182] on link "Heading 5" at bounding box center [156, 200] width 46 height 7
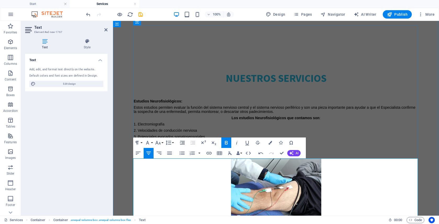
click at [370, 159] on figure at bounding box center [276, 189] width 284 height 60
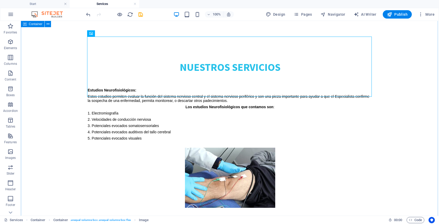
scroll to position [310, 0]
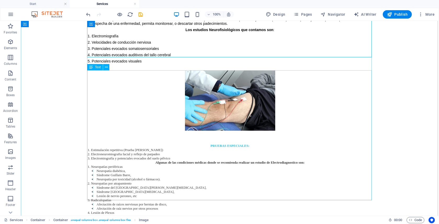
click at [227, 144] on div "Pruebas especiales: Estimulación repetitiva (Prueba de Jolly) Electroneuromiogr…" at bounding box center [230, 211] width 284 height 135
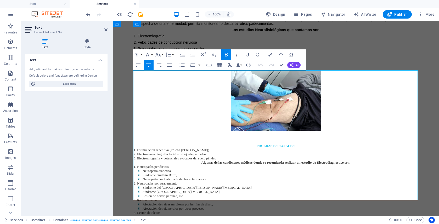
click at [232, 156] on li "Electromiografía y potenciales evocados del suelo pélvico" at bounding box center [276, 158] width 284 height 4
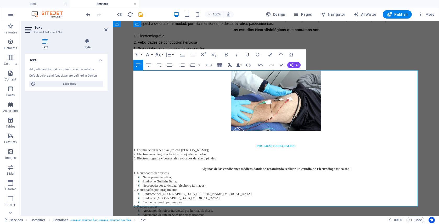
scroll to position [349, 0]
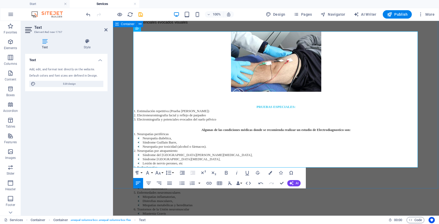
drag, startPoint x: 204, startPoint y: 191, endPoint x: 295, endPoint y: 191, distance: 91.5
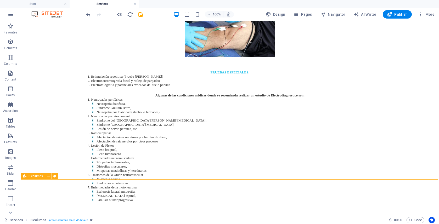
scroll to position [417, 0]
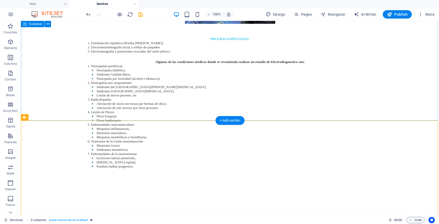
click at [181, 105] on div "nuestros servicios Estudios Neurofisiológicos: Estos estudios permiten evaluar …" at bounding box center [230, 27] width 418 height 347
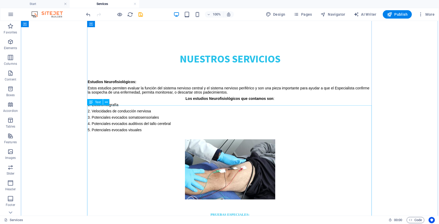
scroll to position [275, 0]
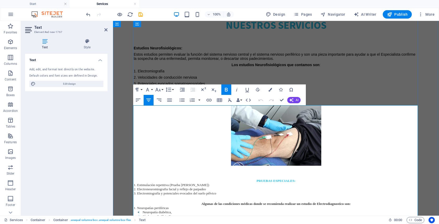
click at [200, 182] on li "Neuropatía por toxicidad (alcohol o fármacos)." at bounding box center [278, 221] width 280 height 4
drag, startPoint x: 215, startPoint y: 145, endPoint x: 140, endPoint y: 137, distance: 75.5
click at [140, 182] on ul "Neuropatía diabética, Síndrome Guillain Barre, Neuropatía por toxicidad (alcoho…" at bounding box center [276, 216] width 284 height 13
click at [184, 182] on li "Síndrome Guillain Barre," at bounding box center [278, 216] width 280 height 4
drag, startPoint x: 222, startPoint y: 143, endPoint x: 148, endPoint y: 140, distance: 74.6
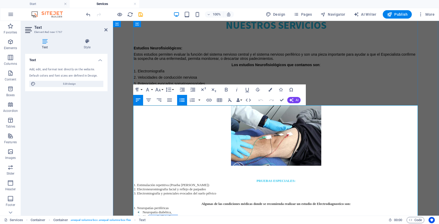
click at [148, 182] on li "Síndrome Guillain Barre," at bounding box center [278, 216] width 280 height 4
click at [213, 182] on li "Neuropatía por toxicidad (alcohol o fármacos)." at bounding box center [278, 221] width 280 height 4
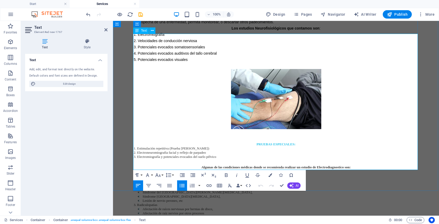
scroll to position [378, 0]
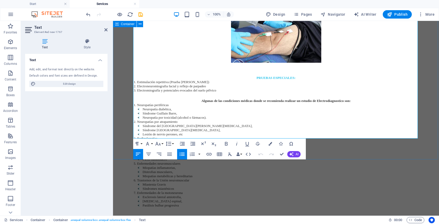
click at [327, 155] on div "nuestros servicios Estudios Neurofisiológicos: Estos estudios permiten evaluar …" at bounding box center [276, 66] width 326 height 347
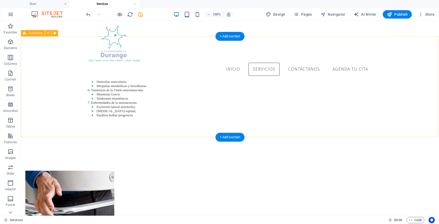
scroll to position [353, 0]
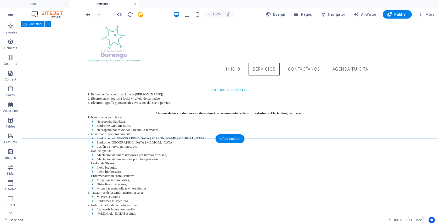
click at [209, 121] on div "nuestros servicios Estudios Neurofisiológicos: Estos estudios permiten evaluar …" at bounding box center [230, 79] width 418 height 347
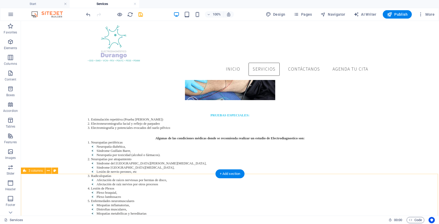
scroll to position [318, 0]
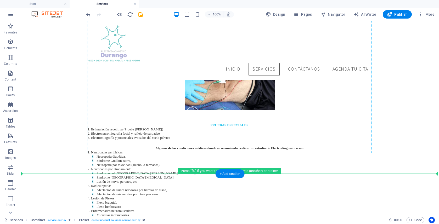
drag, startPoint x: 251, startPoint y: 183, endPoint x: 257, endPoint y: 148, distance: 35.2
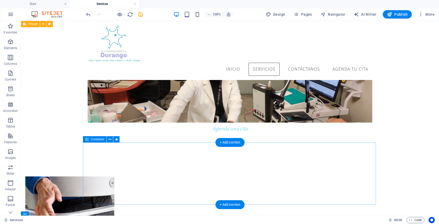
scroll to position [504, 0]
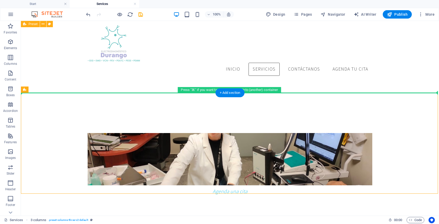
drag, startPoint x: 64, startPoint y: 113, endPoint x: 68, endPoint y: 91, distance: 22.7
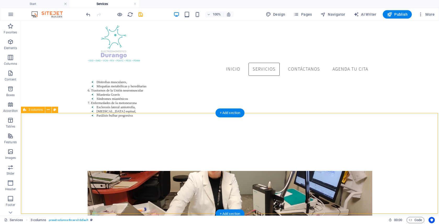
scroll to position [377, 0]
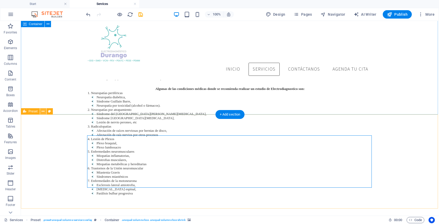
click at [45, 113] on button at bounding box center [43, 111] width 6 height 6
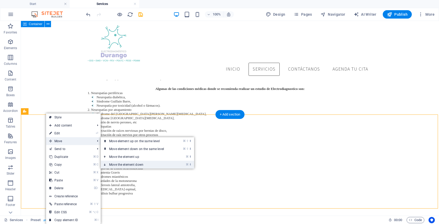
click at [178, 166] on li "⌘ ⬇ Move the element down" at bounding box center [147, 165] width 93 height 8
drag, startPoint x: 164, startPoint y: 165, endPoint x: 139, endPoint y: 144, distance: 32.7
click at [164, 165] on link "⌘ ⬇ Move the element down" at bounding box center [138, 165] width 74 height 8
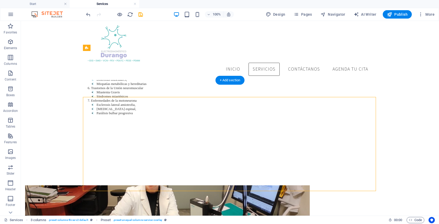
scroll to position [498, 0]
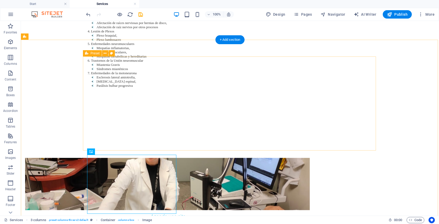
drag, startPoint x: 194, startPoint y: 115, endPoint x: 192, endPoint y: 134, distance: 19.7
click at [192, 137] on div "Agenda una cita" at bounding box center [167, 190] width 293 height 106
click at [144, 137] on div "Agenda una cita" at bounding box center [167, 190] width 293 height 106
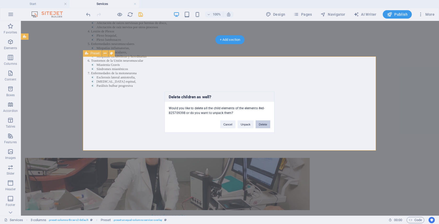
click at [267, 124] on button "Delete" at bounding box center [262, 124] width 15 height 8
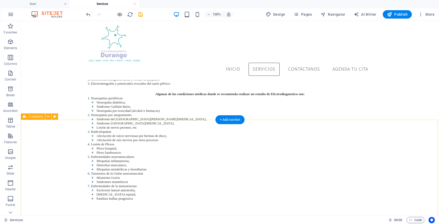
scroll to position [361, 0]
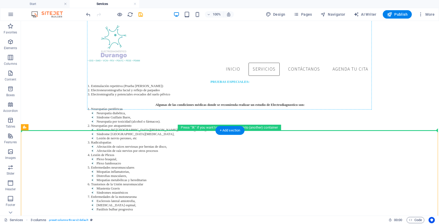
drag, startPoint x: 217, startPoint y: 144, endPoint x: 214, endPoint y: 107, distance: 36.2
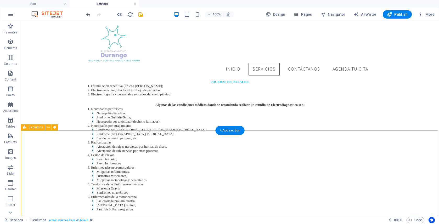
drag, startPoint x: 219, startPoint y: 138, endPoint x: 215, endPoint y: 134, distance: 5.9
drag, startPoint x: 208, startPoint y: 131, endPoint x: 207, endPoint y: 123, distance: 8.2
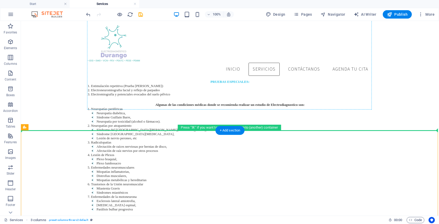
drag, startPoint x: 204, startPoint y: 144, endPoint x: 208, endPoint y: 99, distance: 44.7
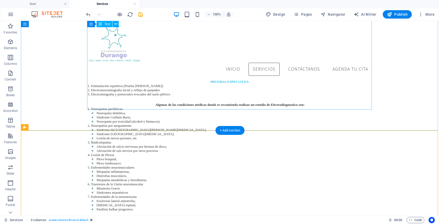
drag, startPoint x: 190, startPoint y: 130, endPoint x: 194, endPoint y: 103, distance: 27.4
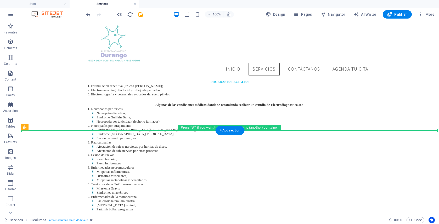
drag, startPoint x: 271, startPoint y: 148, endPoint x: 264, endPoint y: 110, distance: 38.9
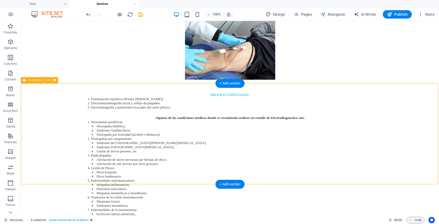
scroll to position [460, 0]
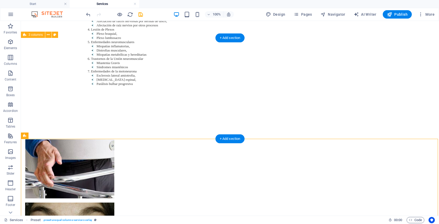
scroll to position [530, 0]
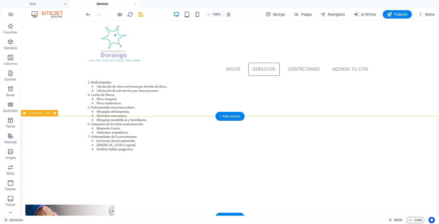
scroll to position [326, 0]
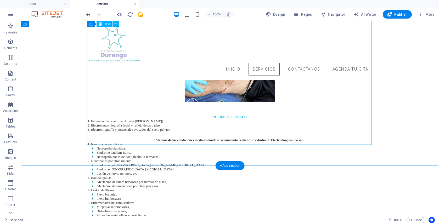
click at [213, 134] on div "Pruebas especiales: Estimulación repetitiva (Prueba de Jolly) Electroneuromiogr…" at bounding box center [230, 185] width 284 height 141
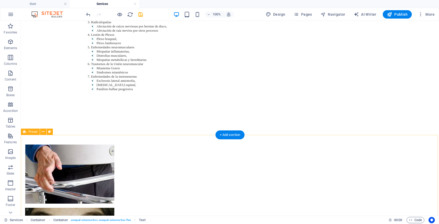
scroll to position [529, 0]
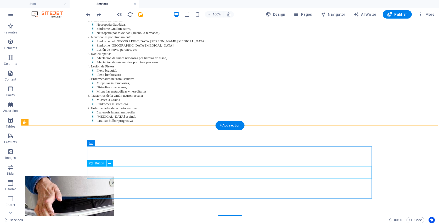
scroll to position [408, 0]
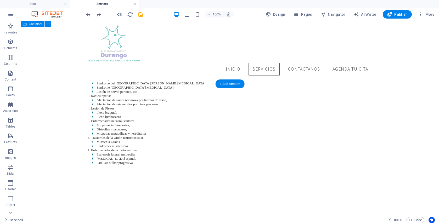
click at [153, 78] on div "nuestros servicios Estudios Neurofisiológicos: Estos estudios permiten evaluar …" at bounding box center [230, 24] width 418 height 347
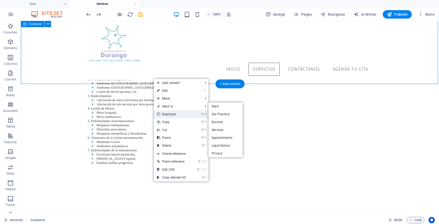
click at [183, 113] on link "⌘ D Duplicate" at bounding box center [171, 114] width 35 height 8
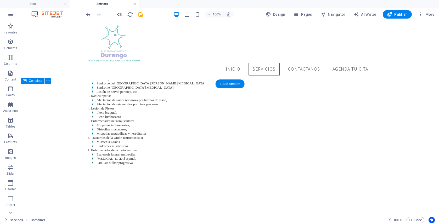
click at [49, 81] on icon at bounding box center [48, 80] width 3 height 5
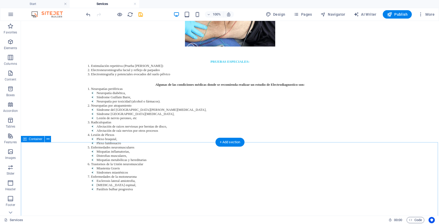
scroll to position [436, 0]
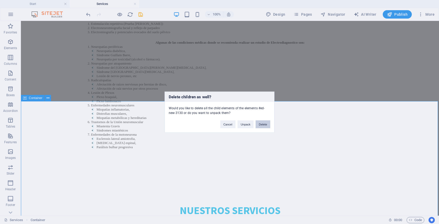
click at [259, 127] on button "Delete" at bounding box center [262, 124] width 15 height 8
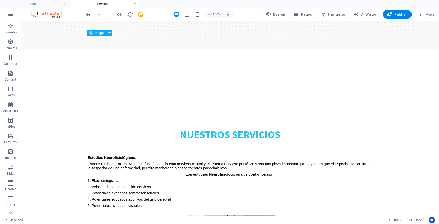
scroll to position [271, 0]
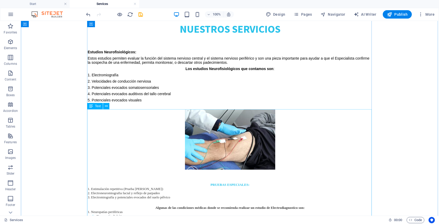
click at [106, 108] on icon at bounding box center [106, 106] width 3 height 5
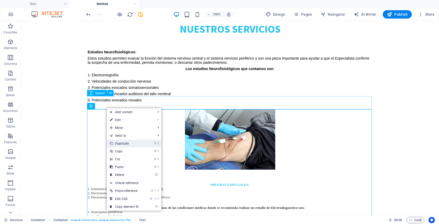
click at [149, 145] on li "⌘ D Duplicate" at bounding box center [134, 144] width 55 height 8
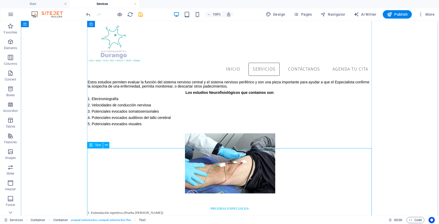
scroll to position [186, 0]
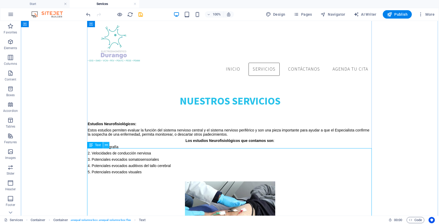
click at [104, 146] on button at bounding box center [106, 145] width 6 height 6
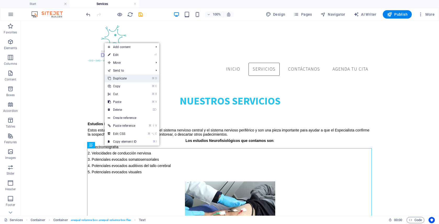
click at [119, 78] on link "⌘ D Duplicate" at bounding box center [122, 79] width 35 height 8
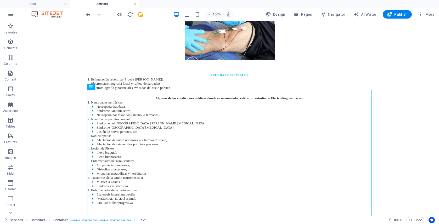
scroll to position [466, 0]
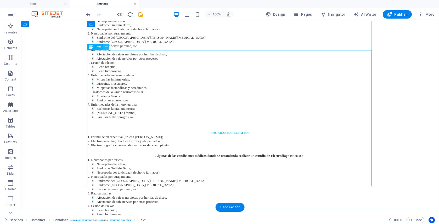
click at [106, 49] on icon at bounding box center [106, 46] width 3 height 5
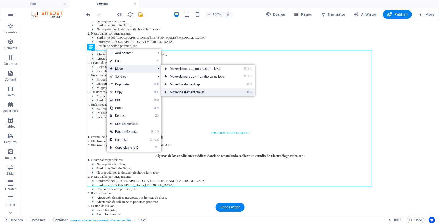
click at [248, 90] on mark "⌘ ⬇" at bounding box center [249, 92] width 6 height 8
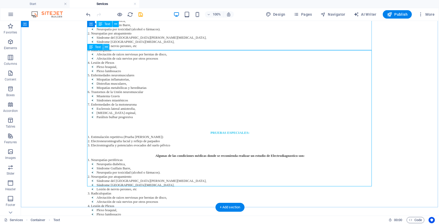
click at [105, 47] on icon at bounding box center [106, 46] width 3 height 5
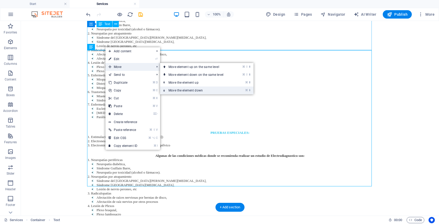
click at [205, 89] on link "⌘ ⬇ Move the element down" at bounding box center [197, 91] width 74 height 8
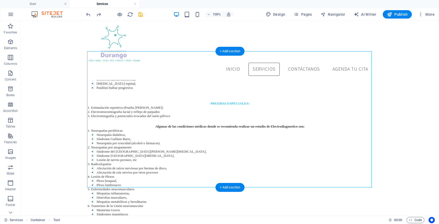
scroll to position [519, 0]
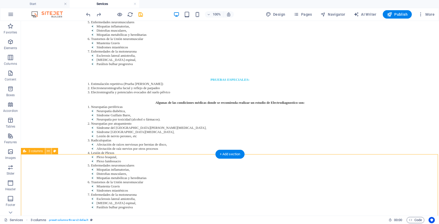
click at [47, 152] on icon at bounding box center [48, 150] width 3 height 5
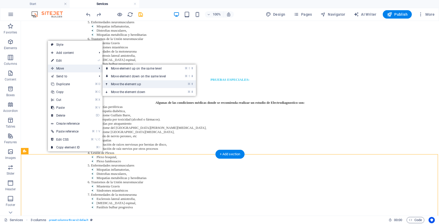
click at [140, 85] on link "⌘ ⬆ Move the element up" at bounding box center [139, 84] width 74 height 8
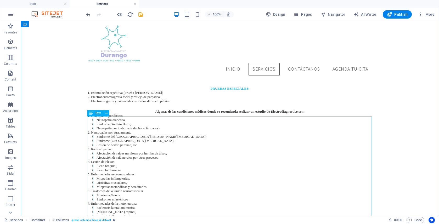
scroll to position [302, 0]
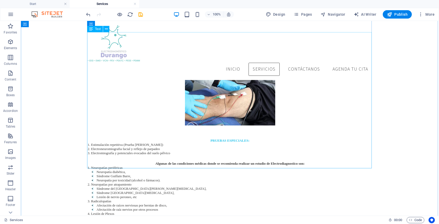
click at [184, 155] on div "Pruebas especiales: Estimulación repetitiva (Prueba de Jolly) Electroneuromiogr…" at bounding box center [230, 209] width 284 height 141
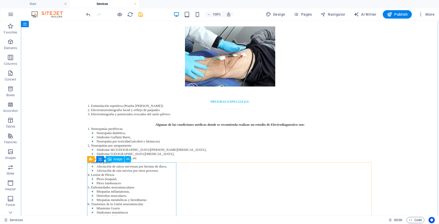
scroll to position [439, 0]
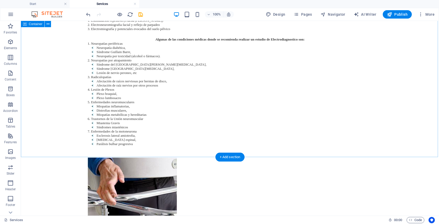
click at [140, 158] on figure at bounding box center [132, 187] width 89 height 59
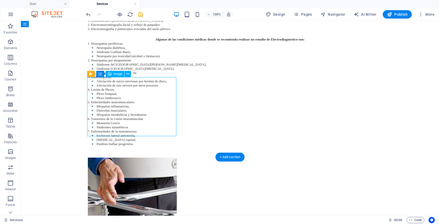
click at [140, 158] on figure at bounding box center [132, 187] width 89 height 59
select select "px"
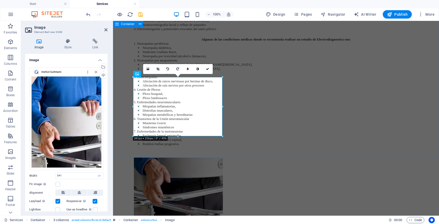
click at [187, 145] on div "nuestros servicios Estudios Neurofisiológicos: Estos estudios permiten evaluar …" at bounding box center [276, 166] width 326 height 669
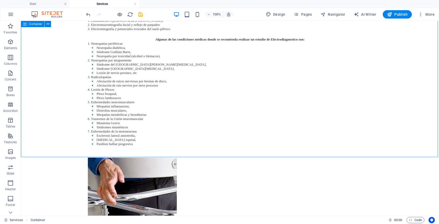
click at [211, 143] on div "nuestros servicios Estudios Neurofisiológicos: Estos estudios permiten evaluar …" at bounding box center [230, 194] width 418 height 724
click at [158, 145] on div "nuestros servicios Estudios Neurofisiológicos: Estos estudios permiten evaluar …" at bounding box center [230, 194] width 418 height 724
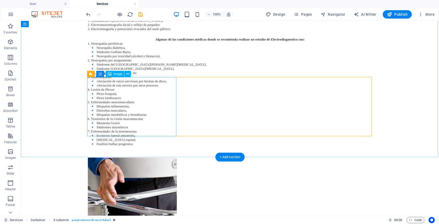
click at [166, 158] on figure at bounding box center [132, 187] width 89 height 59
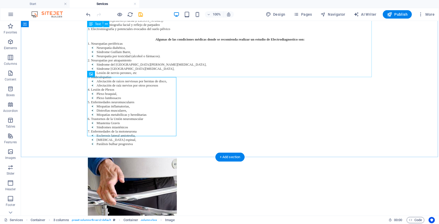
click at [281, 66] on div "Pruebas especiales: Estimulación repetitiva (Prueba de Jolly) Electroneuromiogr…" at bounding box center [230, 84] width 284 height 141
click at [266, 74] on div "Pruebas especiales: Estimulación repetitiva (Prueba de Jolly) Electroneuromiogr…" at bounding box center [230, 84] width 284 height 141
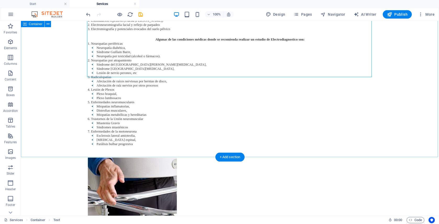
click at [258, 144] on div "nuestros servicios Estudios Neurofisiológicos: Estos estudios permiten evaluar …" at bounding box center [230, 194] width 418 height 724
click at [267, 62] on div "Pruebas especiales: Estimulación repetitiva (Prueba de Jolly) Electroneuromiogr…" at bounding box center [230, 84] width 284 height 141
click at [375, 99] on div "nuestros servicios Estudios Neurofisiológicos: Estos estudios permiten evaluar …" at bounding box center [230, 194] width 418 height 724
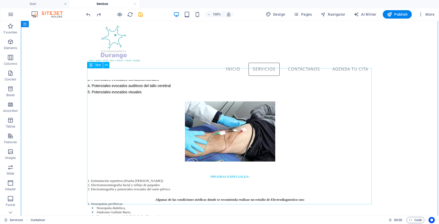
scroll to position [265, 0]
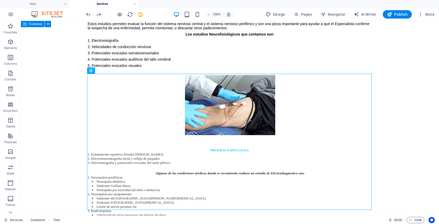
scroll to position [348, 0]
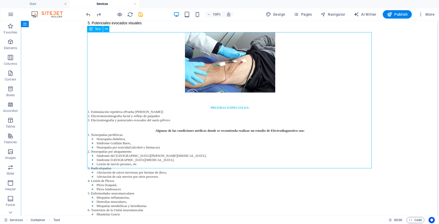
click at [358, 116] on div "Pruebas especiales: Estimulación repetitiva (Prueba de Jolly) Electroneuromiogr…" at bounding box center [230, 176] width 284 height 141
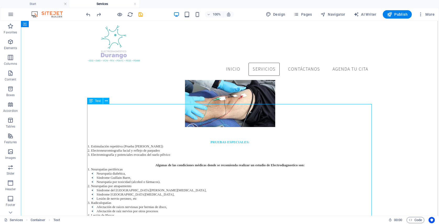
scroll to position [230, 0]
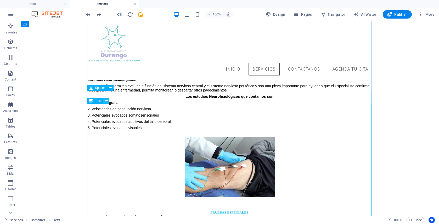
click at [109, 103] on button at bounding box center [106, 101] width 6 height 6
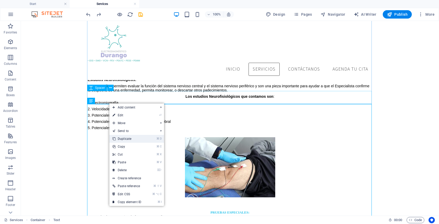
click at [132, 135] on link "⌘ D Duplicate" at bounding box center [126, 139] width 35 height 8
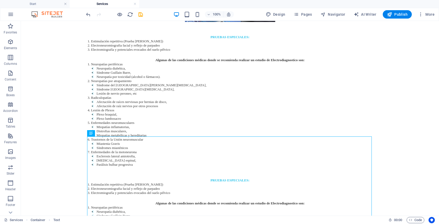
scroll to position [466, 0]
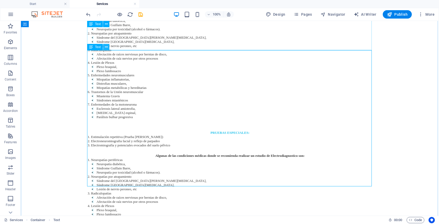
click at [107, 49] on icon at bounding box center [106, 46] width 3 height 5
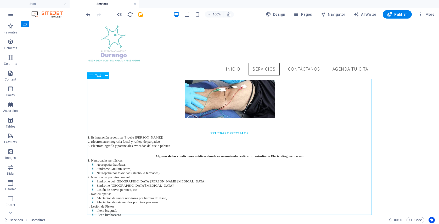
scroll to position [256, 0]
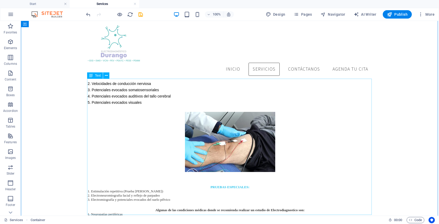
click at [106, 77] on icon at bounding box center [106, 75] width 3 height 5
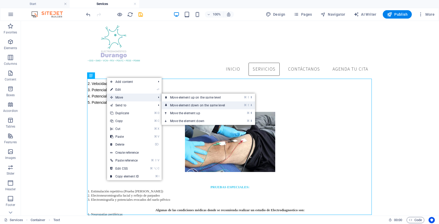
click at [188, 104] on link "⌘ ⇧ ⬇ Move element down on the same level" at bounding box center [199, 105] width 74 height 8
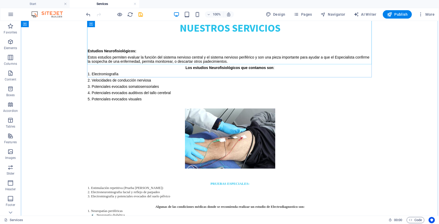
scroll to position [303, 0]
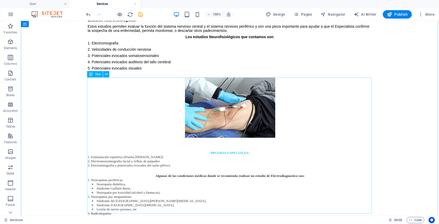
click at [198, 151] on div "Pruebas especiales: Estimulación repetitiva (Prueba de Jolly) Electroneuromiogr…" at bounding box center [230, 221] width 284 height 141
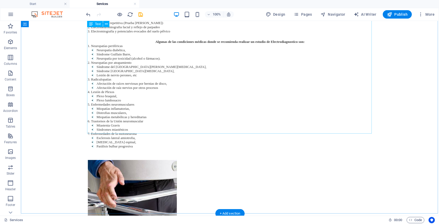
scroll to position [492, 0]
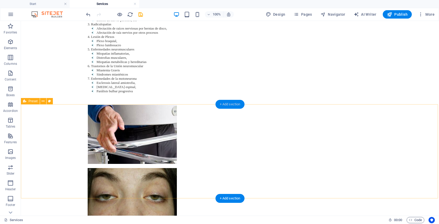
click at [224, 104] on div "+ Add section" at bounding box center [229, 104] width 29 height 9
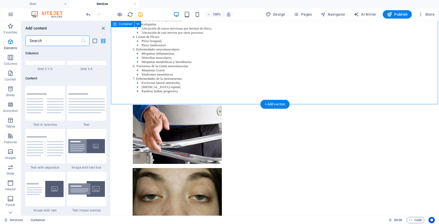
scroll to position [915, 0]
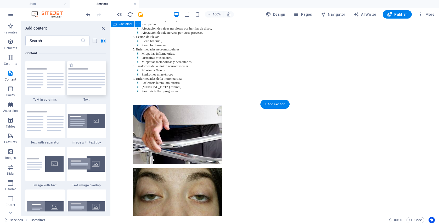
click at [88, 86] on img at bounding box center [86, 78] width 37 height 20
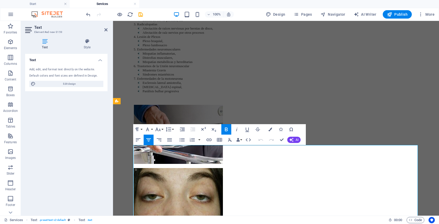
copy strong "REHABILITACIÓN ESPECIALIZADA EN:"
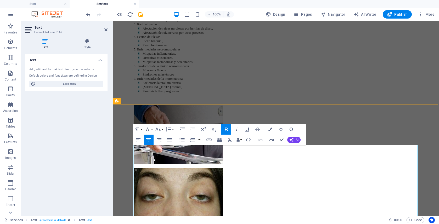
drag, startPoint x: 308, startPoint y: 147, endPoint x: 243, endPoint y: 145, distance: 65.1
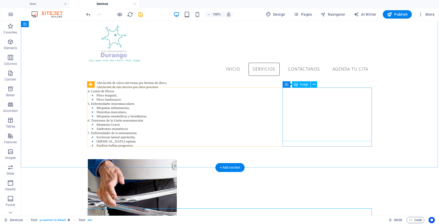
scroll to position [383, 0]
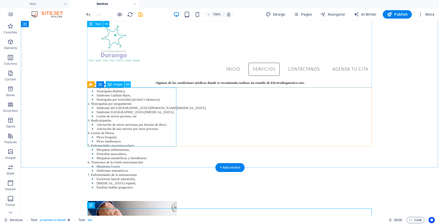
click at [130, 85] on button at bounding box center [127, 84] width 6 height 6
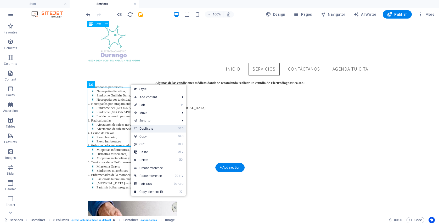
click at [150, 128] on link "⌘ D Duplicate" at bounding box center [148, 129] width 35 height 8
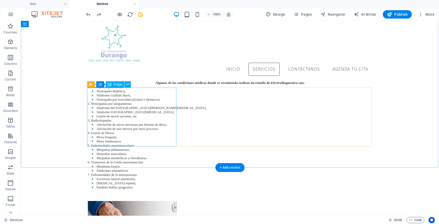
drag, startPoint x: 399, startPoint y: 127, endPoint x: 197, endPoint y: 139, distance: 202.1
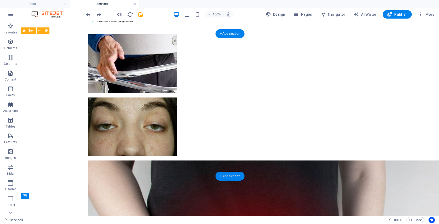
drag, startPoint x: 236, startPoint y: 178, endPoint x: 121, endPoint y: 157, distance: 117.2
click at [236, 178] on div "+ Add section" at bounding box center [229, 176] width 29 height 9
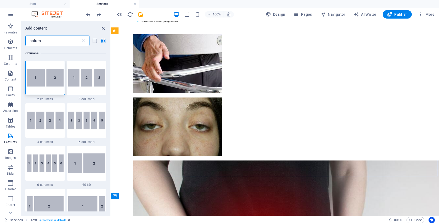
scroll to position [0, 0]
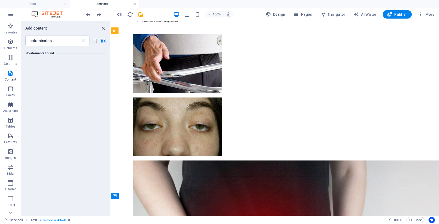
drag, startPoint x: 66, startPoint y: 43, endPoint x: 54, endPoint y: 73, distance: 32.2
click at [61, 41] on input "columbarios" at bounding box center [52, 41] width 55 height 10
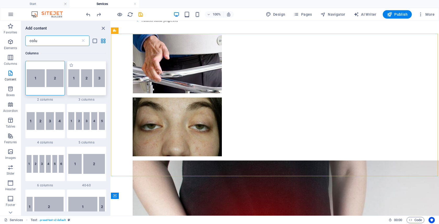
type input "colu"
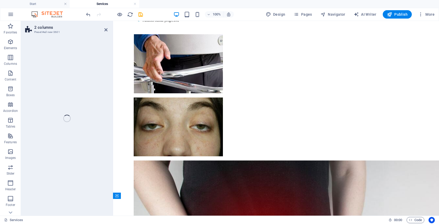
select select "rem"
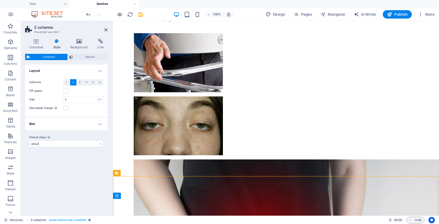
scroll to position [567, 0]
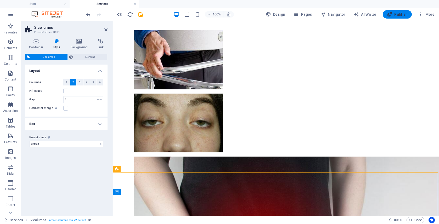
click at [375, 18] on button "Publish" at bounding box center [396, 14] width 29 height 8
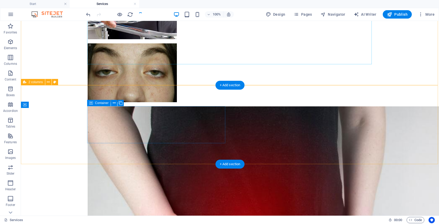
scroll to position [654, 0]
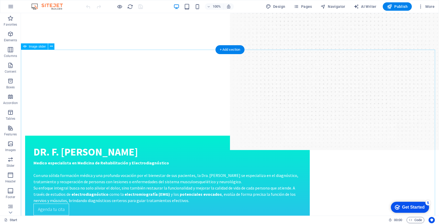
scroll to position [976, 0]
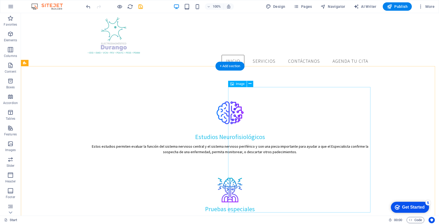
scroll to position [249, 0]
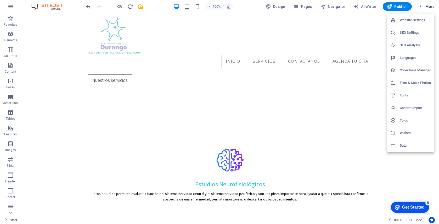
click at [309, 7] on div at bounding box center [219, 112] width 439 height 224
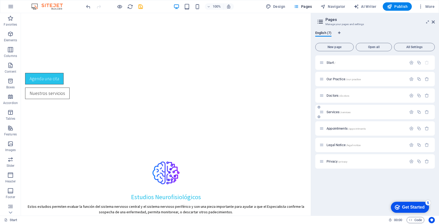
click at [338, 107] on div "Services /services" at bounding box center [374, 112] width 119 height 14
click at [332, 112] on span "Services /services" at bounding box center [338, 112] width 24 height 4
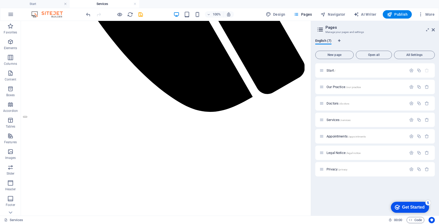
scroll to position [443, 0]
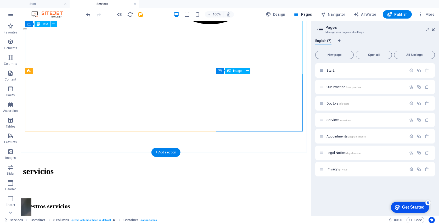
click at [241, 71] on span "Image" at bounding box center [237, 70] width 9 height 3
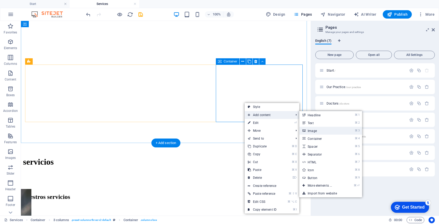
click at [314, 133] on link "⌘ 3 Image" at bounding box center [320, 131] width 43 height 8
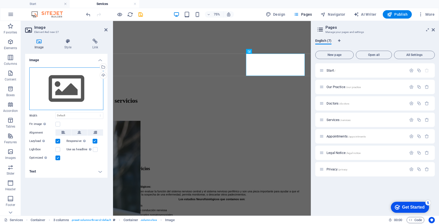
click at [65, 90] on div "Drag files here, click to choose files or select files from Files or our free s…" at bounding box center [66, 88] width 74 height 43
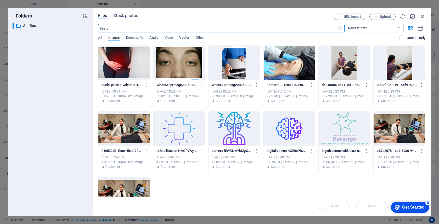
click at [135, 63] on div at bounding box center [124, 63] width 52 height 34
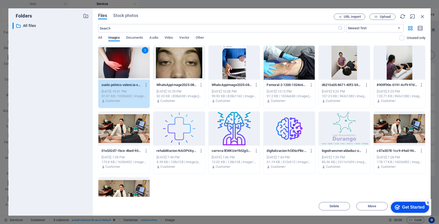
drag, startPoint x: 399, startPoint y: 204, endPoint x: 451, endPoint y: 315, distance: 121.9
click at [399, 205] on div "checkmark Get Started 5" at bounding box center [409, 207] width 30 height 5
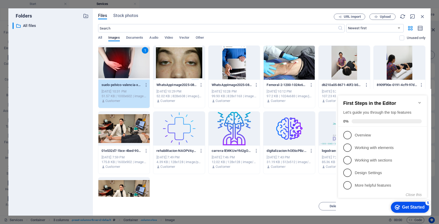
click at [422, 100] on div "First Steps in the Editor Let's guide you through the top features 0%" at bounding box center [382, 110] width 89 height 31
click at [421, 101] on icon "Minimize checklist" at bounding box center [419, 103] width 4 height 4
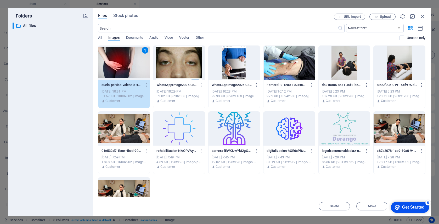
click at [144, 71] on div "1" at bounding box center [124, 63] width 52 height 34
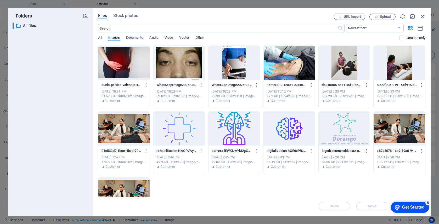
click at [386, 129] on div at bounding box center [399, 129] width 52 height 34
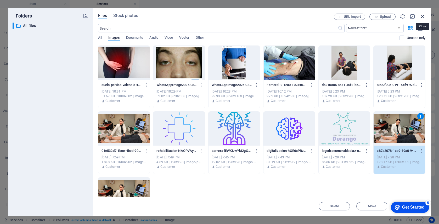
click at [424, 17] on icon "button" at bounding box center [422, 17] width 6 height 6
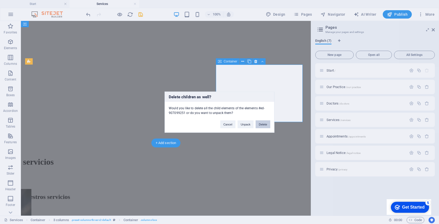
click at [267, 125] on button "Delete" at bounding box center [262, 124] width 15 height 8
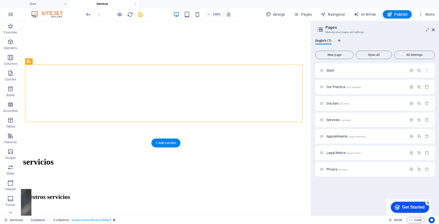
drag, startPoint x: 244, startPoint y: 95, endPoint x: 95, endPoint y: 85, distance: 149.6
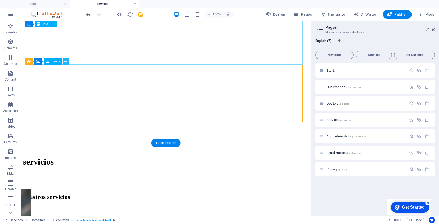
click at [64, 62] on icon at bounding box center [65, 61] width 3 height 5
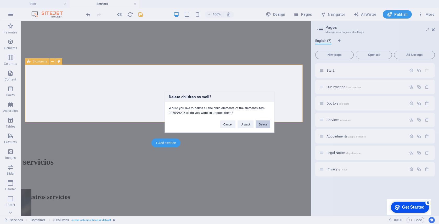
click at [264, 125] on button "Delete" at bounding box center [262, 124] width 15 height 8
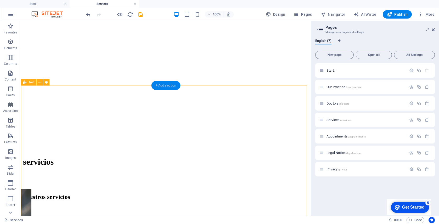
click at [165, 85] on div "+ Add section" at bounding box center [165, 85] width 29 height 9
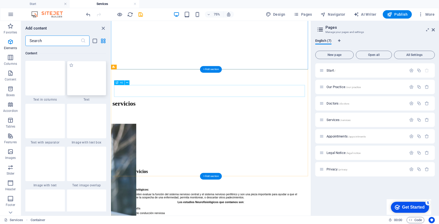
scroll to position [915, 0]
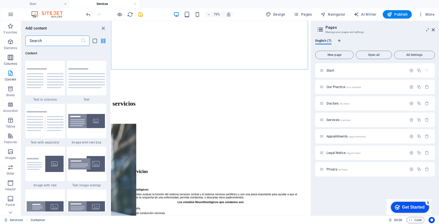
click at [13, 61] on span "Columns" at bounding box center [10, 60] width 21 height 13
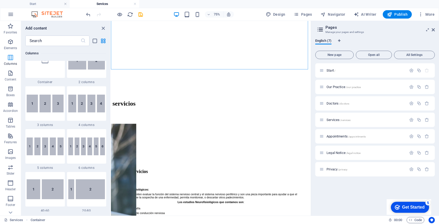
scroll to position [259, 0]
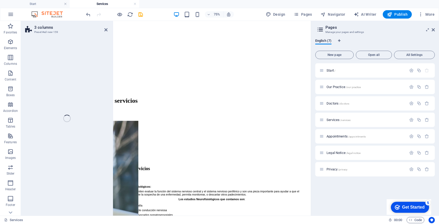
select select "rem"
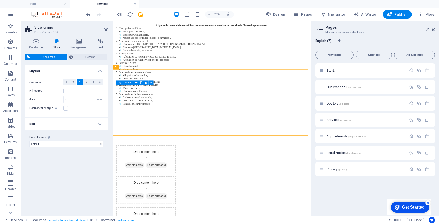
click at [148, 210] on span "Add elements" at bounding box center [142, 213] width 26 height 7
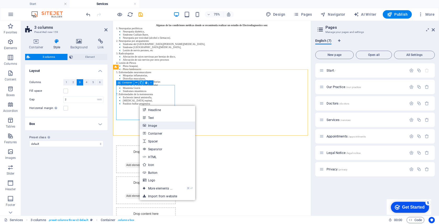
click at [149, 126] on link "Image" at bounding box center [167, 126] width 55 height 8
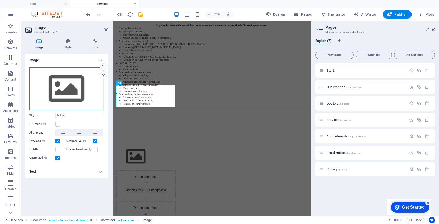
click at [94, 101] on div "Drag files here, click to choose files or select files from Files or our free s…" at bounding box center [66, 88] width 74 height 43
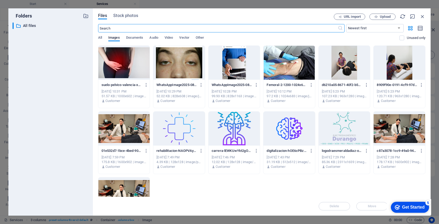
click at [127, 74] on div at bounding box center [124, 63] width 52 height 34
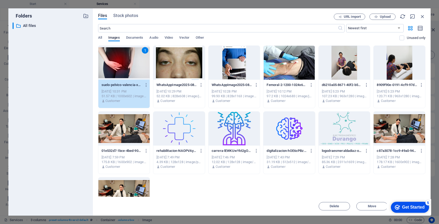
click at [397, 205] on icon "checkmark" at bounding box center [396, 207] width 5 height 5
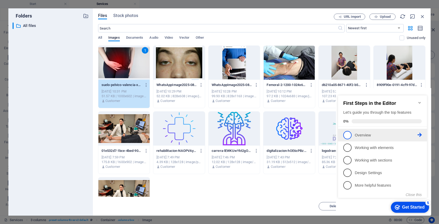
click at [376, 136] on p "Overview - incomplete" at bounding box center [385, 135] width 63 height 5
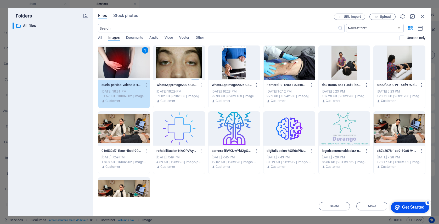
click at [399, 205] on div "checkmark Get Started 5" at bounding box center [409, 207] width 30 height 5
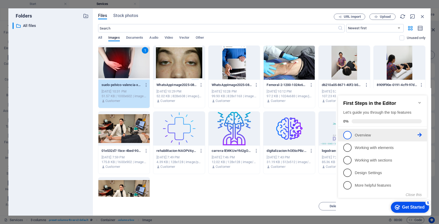
click at [420, 136] on icon at bounding box center [419, 135] width 4 height 4
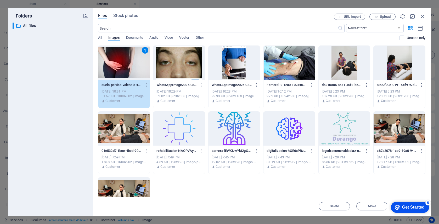
click at [393, 206] on div "checkmark Get Started 5" at bounding box center [410, 207] width 38 height 11
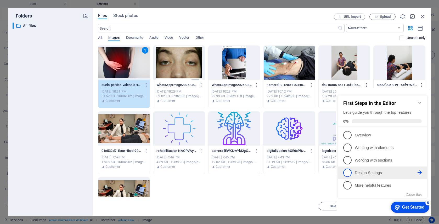
click at [389, 172] on p "Design Settings - incomplete" at bounding box center [385, 172] width 63 height 5
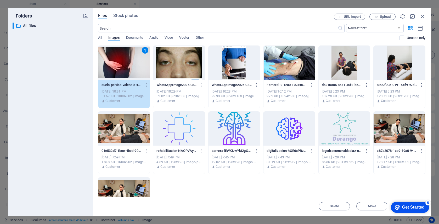
click at [424, 210] on div "Get Started" at bounding box center [413, 207] width 22 height 5
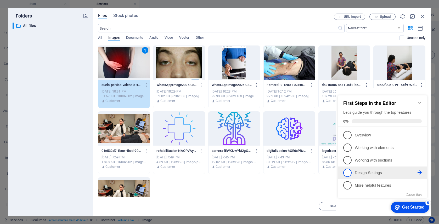
click at [348, 171] on span "4" at bounding box center [347, 173] width 8 height 8
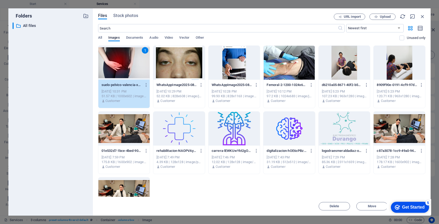
click at [406, 206] on div "Get Started" at bounding box center [413, 207] width 22 height 5
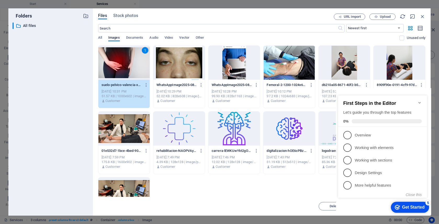
click at [381, 41] on div "All Images Documents Audio Video Vector Other" at bounding box center [248, 41] width 301 height 10
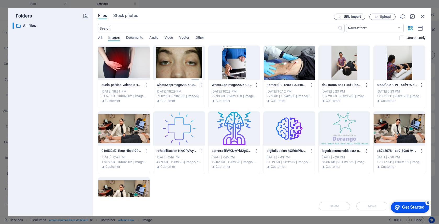
click at [358, 19] on button "URL import" at bounding box center [349, 17] width 31 height 6
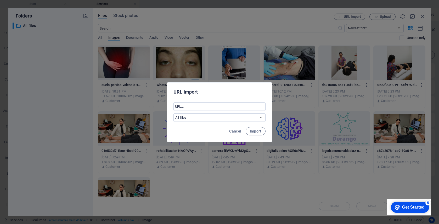
click at [422, 19] on div "URL import ​ All files Cancel Import" at bounding box center [219, 112] width 439 height 224
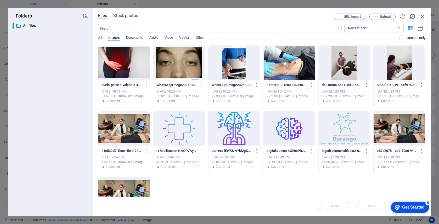
click at [421, 16] on icon "button" at bounding box center [422, 17] width 6 height 6
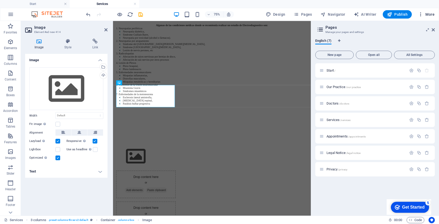
click at [421, 16] on icon "button" at bounding box center [420, 14] width 5 height 5
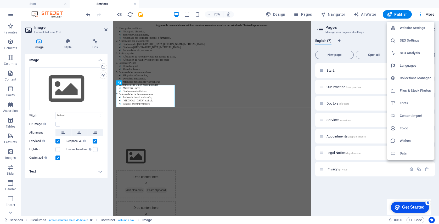
click at [407, 20] on div at bounding box center [219, 112] width 439 height 224
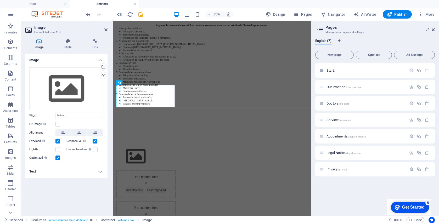
click at [404, 14] on div "Website Settings SEO Settings SEO Analysis Languages Collections Manager Files …" at bounding box center [219, 113] width 439 height 221
click at [403, 15] on span "Publish" at bounding box center [397, 14] width 21 height 5
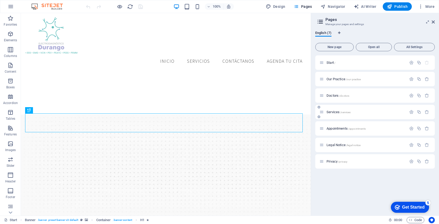
click at [330, 112] on span "Services /services" at bounding box center [338, 112] width 24 height 4
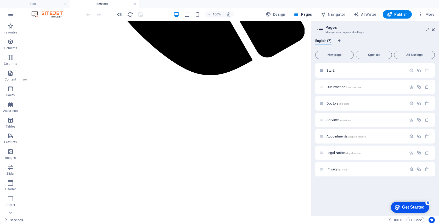
scroll to position [436, 0]
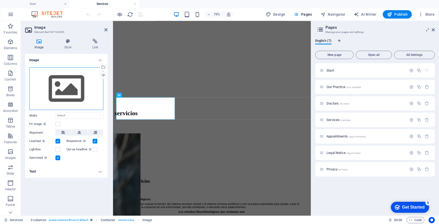
click at [60, 100] on div "Drag files here, click to choose files or select files from Files or our free s…" at bounding box center [66, 88] width 74 height 43
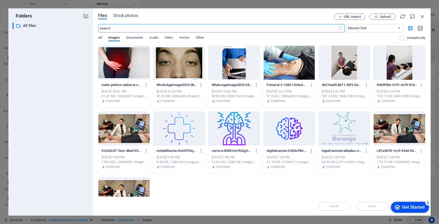
click at [136, 77] on div at bounding box center [124, 63] width 52 height 34
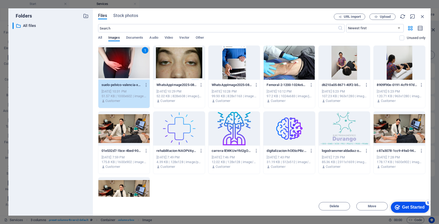
click at [191, 70] on div at bounding box center [179, 63] width 52 height 34
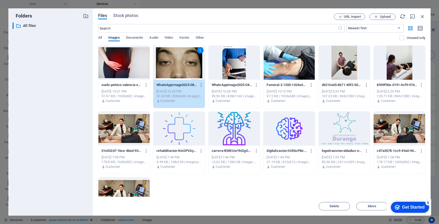
click at [393, 204] on div "checkmark Get Started 5" at bounding box center [410, 207] width 38 height 11
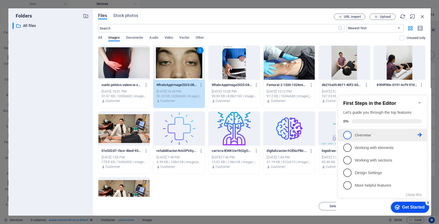
click at [358, 133] on p "Overview - incomplete" at bounding box center [385, 135] width 63 height 5
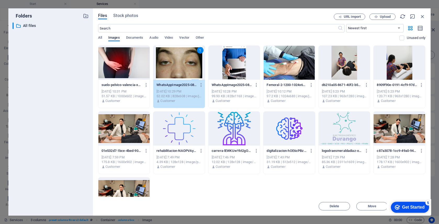
click at [406, 211] on div "checkmark Get Started 5" at bounding box center [410, 207] width 38 height 11
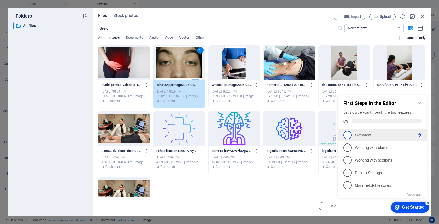
click at [419, 135] on icon at bounding box center [419, 135] width 4 height 4
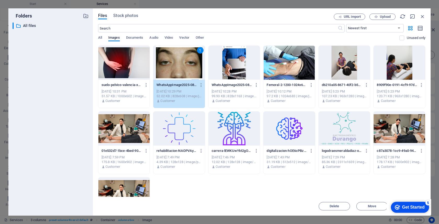
click at [402, 206] on div "Get Started" at bounding box center [413, 207] width 22 height 5
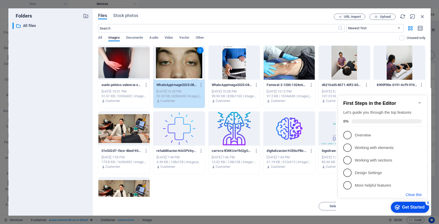
click at [412, 194] on button "Close this" at bounding box center [413, 195] width 16 height 4
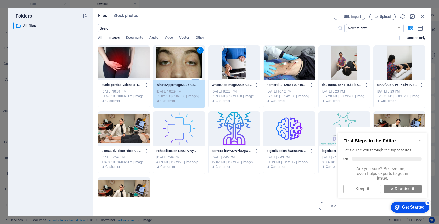
scroll to position [4, 0]
click at [375, 189] on link "Keep it" at bounding box center [362, 189] width 38 height 8
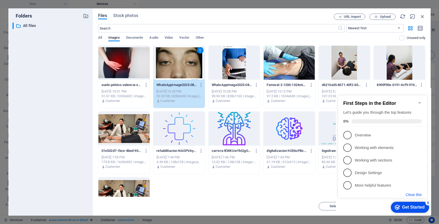
click at [413, 195] on button "Close this" at bounding box center [413, 195] width 16 height 4
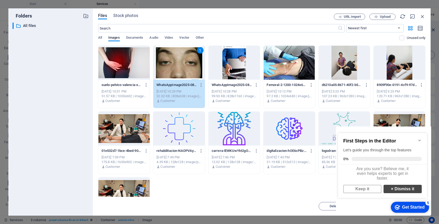
click at [409, 193] on link "× Dismiss it" at bounding box center [402, 189] width 38 height 8
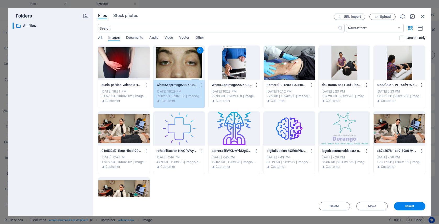
click at [136, 73] on div at bounding box center [124, 63] width 52 height 34
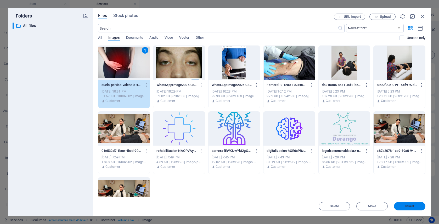
click at [425, 205] on button "Insert" at bounding box center [409, 206] width 31 height 8
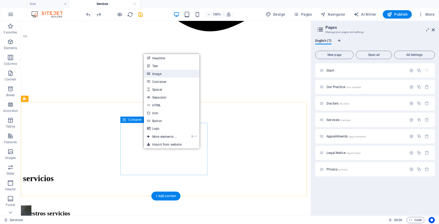
click at [162, 76] on link "Image" at bounding box center [171, 74] width 55 height 8
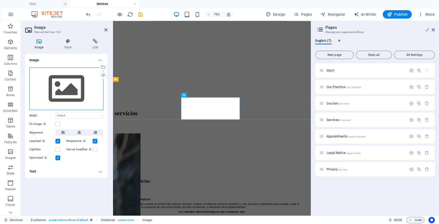
click at [90, 79] on div "Drag files here, click to choose files or select files from Files or our free s…" at bounding box center [66, 88] width 74 height 43
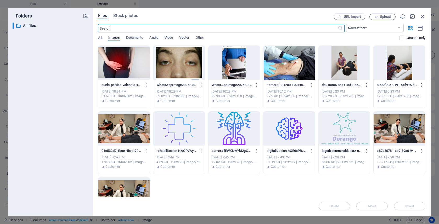
click at [165, 75] on div at bounding box center [179, 63] width 52 height 34
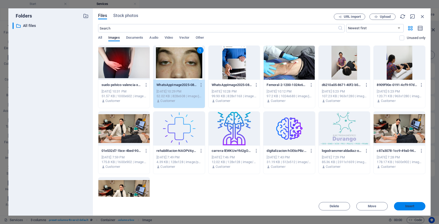
click at [402, 203] on button "Insert" at bounding box center [409, 206] width 31 height 8
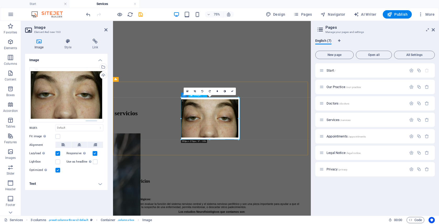
drag, startPoint x: 239, startPoint y: 141, endPoint x: 237, endPoint y: 136, distance: 4.8
type input "292"
select select "px"
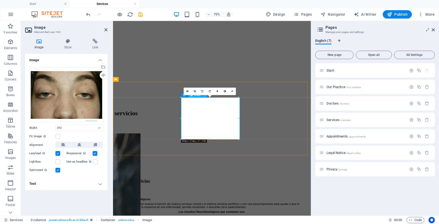
click at [195, 91] on icon at bounding box center [195, 91] width 2 height 2
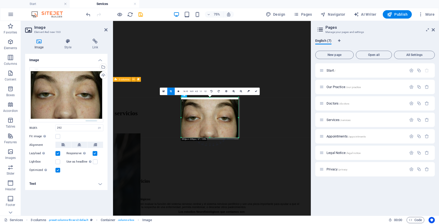
drag, startPoint x: 210, startPoint y: 139, endPoint x: 210, endPoint y: 136, distance: 2.6
click at [210, 136] on div "180 170 160 150 140 130 120 110 100 90 80 70 60 50 40 30 20 10 0 -10 -20 -30 -4…" at bounding box center [209, 118] width 57 height 40
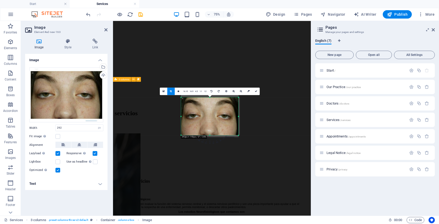
drag, startPoint x: 209, startPoint y: 98, endPoint x: 209, endPoint y: 101, distance: 3.1
click at [209, 101] on div "180 170 160 150 140 130 120 110 100 90 80 70 60 50 40 30 20 10 0 -10 -20 -30 -4…" at bounding box center [209, 117] width 57 height 38
click at [254, 92] on link at bounding box center [256, 92] width 8 height 8
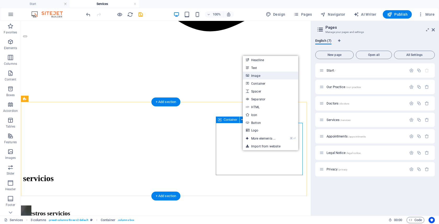
click at [266, 77] on link "Image" at bounding box center [270, 76] width 55 height 8
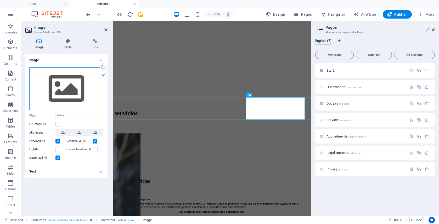
click at [78, 98] on div "Drag files here, click to choose files or select files from Files or our free s…" at bounding box center [66, 88] width 74 height 43
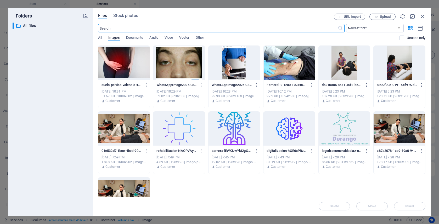
click at [242, 67] on div at bounding box center [234, 63] width 52 height 34
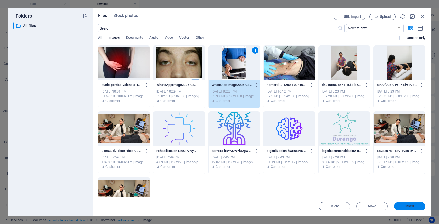
click at [406, 205] on span "Insert" at bounding box center [409, 206] width 9 height 3
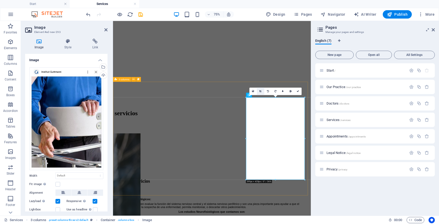
click at [262, 93] on link at bounding box center [260, 92] width 8 height 8
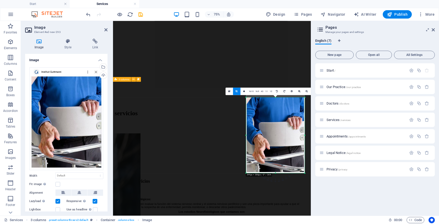
drag, startPoint x: 276, startPoint y: 97, endPoint x: 274, endPoint y: 106, distance: 9.0
click at [274, 106] on div "180 170 160 150 140 130 120 110 100 90 80 70 60 50 40 30 20 10 0 -10 -20 -30 -4…" at bounding box center [275, 136] width 59 height 76
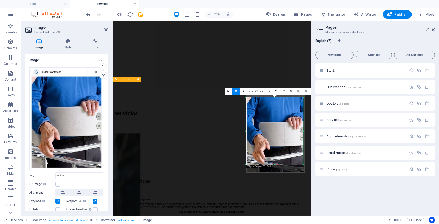
drag, startPoint x: 304, startPoint y: 174, endPoint x: 302, endPoint y: 162, distance: 11.4
click at [302, 162] on div "180 170 160 150 140 130 120 110 100 90 80 70 60 50 40 30 20 10 0 -10 -20 -30 -4…" at bounding box center [274, 131] width 57 height 67
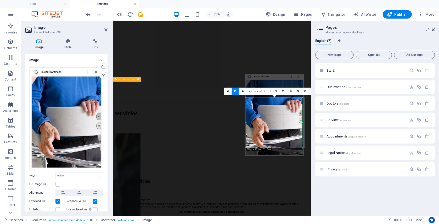
drag, startPoint x: 246, startPoint y: 98, endPoint x: 247, endPoint y: 120, distance: 22.5
click at [247, 120] on div "180 170 160 150 140 130 120 110 100 90 80 70 60 50 40 30 20 10 0 -10 -20 -30 -4…" at bounding box center [274, 123] width 56 height 50
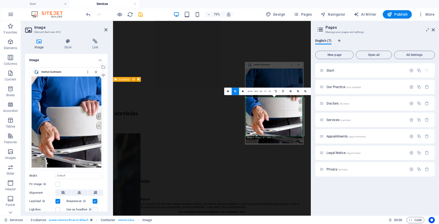
drag, startPoint x: 274, startPoint y: 98, endPoint x: 275, endPoint y: 113, distance: 15.7
click at [275, 113] on div "180 170 160 150 140 130 120 110 100 90 80 70 60 50 40 30 20 10 0 -10 -20 -30 -4…" at bounding box center [274, 117] width 56 height 39
click at [432, 30] on icon at bounding box center [432, 30] width 3 height 4
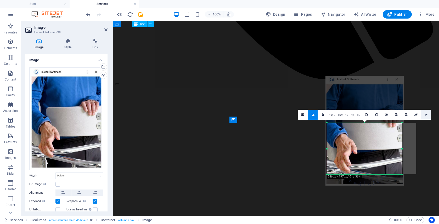
click at [424, 114] on icon at bounding box center [425, 114] width 3 height 3
type input "286"
select select "px"
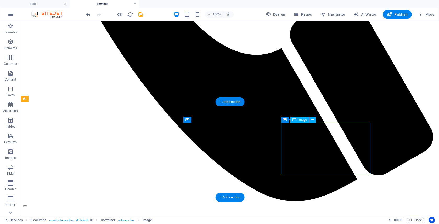
select select "px"
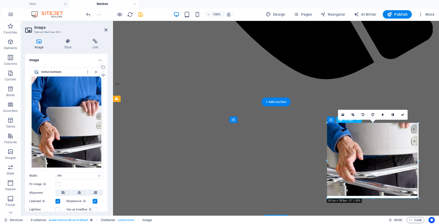
drag, startPoint x: 402, startPoint y: 149, endPoint x: 302, endPoint y: 135, distance: 100.8
type input "341"
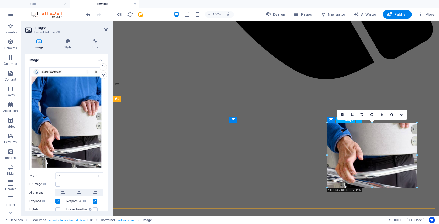
drag, startPoint x: 371, startPoint y: 185, endPoint x: 192, endPoint y: 156, distance: 182.1
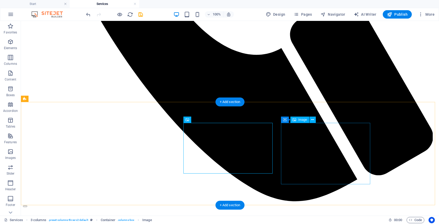
select select "px"
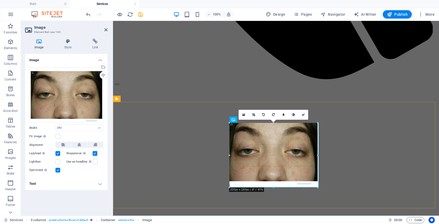
drag, startPoint x: 305, startPoint y: 174, endPoint x: 316, endPoint y: 187, distance: 17.4
type input "337"
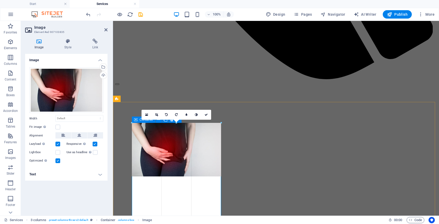
drag, startPoint x: 221, startPoint y: 177, endPoint x: 227, endPoint y: 165, distance: 13.6
type input "341"
select select "px"
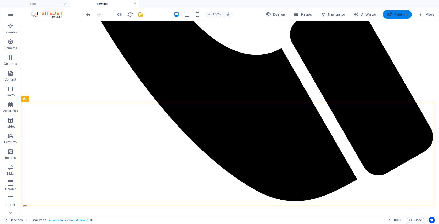
click at [402, 18] on button "Publish" at bounding box center [396, 14] width 29 height 8
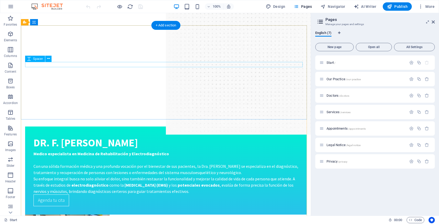
scroll to position [806, 0]
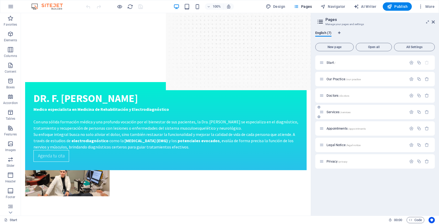
click at [340, 109] on div "Services /services" at bounding box center [362, 112] width 87 height 6
click at [337, 114] on div "Services /services" at bounding box center [362, 112] width 87 height 6
click at [336, 111] on span "Services /services" at bounding box center [338, 112] width 24 height 4
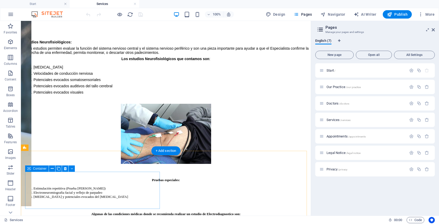
scroll to position [642, 0]
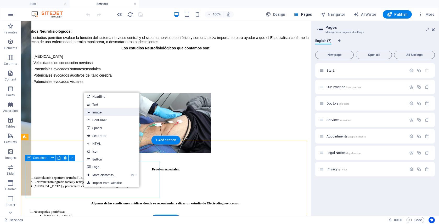
click at [110, 114] on link "Image" at bounding box center [111, 112] width 55 height 8
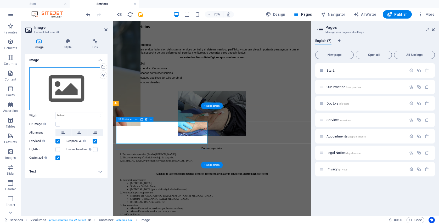
click at [71, 90] on div "Drag files here, click to choose files or select files from Files or our free s…" at bounding box center [66, 88] width 74 height 43
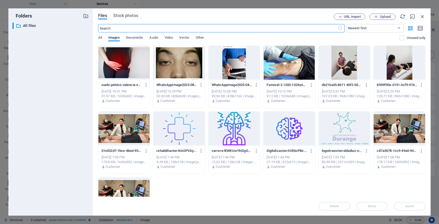
scroll to position [493, 0]
click at [392, 16] on span "Upload" at bounding box center [381, 16] width 21 height 3
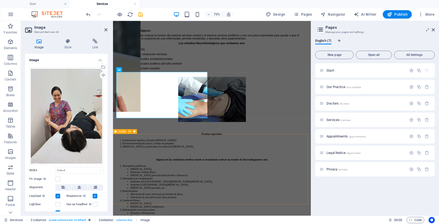
scroll to position [758, 0]
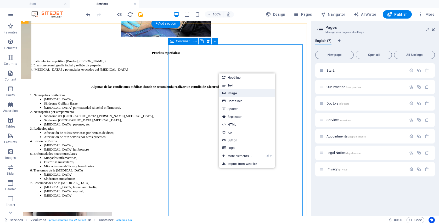
drag, startPoint x: 239, startPoint y: 95, endPoint x: 178, endPoint y: 99, distance: 62.1
click at [239, 95] on link "Image" at bounding box center [246, 93] width 55 height 8
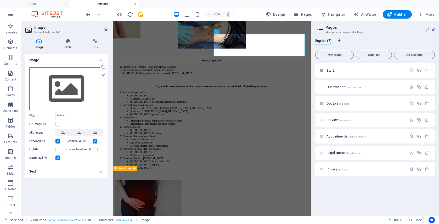
click at [85, 82] on div "Drag files here, click to choose files or select files from Files or our free s…" at bounding box center [66, 88] width 74 height 43
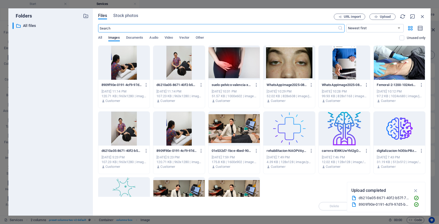
scroll to position [627, 0]
click at [138, 68] on div at bounding box center [124, 63] width 52 height 34
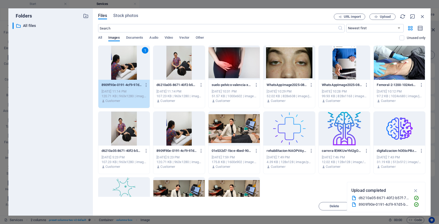
click at [415, 178] on div "1 8909f90e-0191-4cf9-97d5-b3718466cb72-TambzFxJDlfLaXvsF4dJZA.JPG 8909f90e-0191…" at bounding box center [261, 142] width 327 height 194
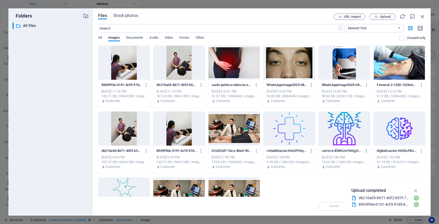
click at [130, 83] on p "8909f90e-0191-4cf9-97d5-b3718466cb72-TambzFxJDlfLaXvsF4dJZA.JPG" at bounding box center [121, 85] width 40 height 5
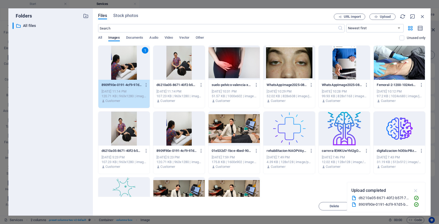
click at [414, 192] on icon "button" at bounding box center [416, 191] width 6 height 6
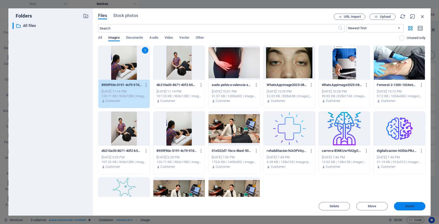
click at [417, 209] on button "Insert" at bounding box center [409, 206] width 31 height 8
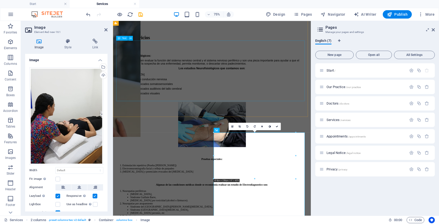
scroll to position [718, 0]
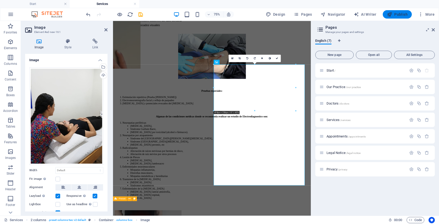
click at [397, 18] on button "Publish" at bounding box center [396, 14] width 29 height 8
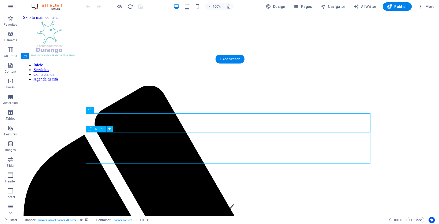
scroll to position [94, 0]
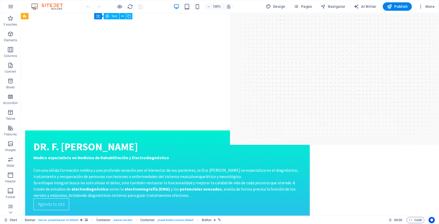
scroll to position [905, 0]
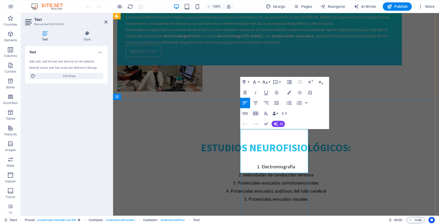
drag, startPoint x: 265, startPoint y: 133, endPoint x: 275, endPoint y: 133, distance: 10.2
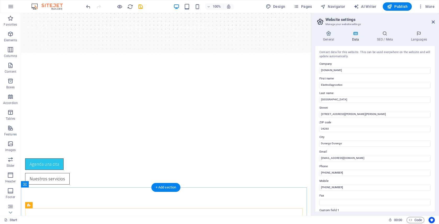
scroll to position [0, 0]
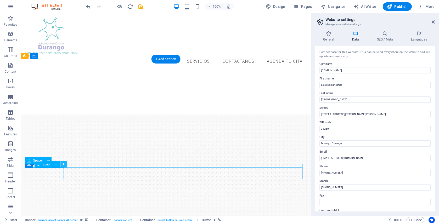
click at [60, 163] on button at bounding box center [63, 164] width 6 height 6
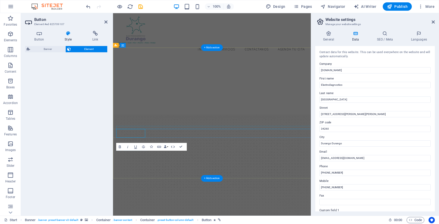
select select "fade"
select select "s"
select select "onload"
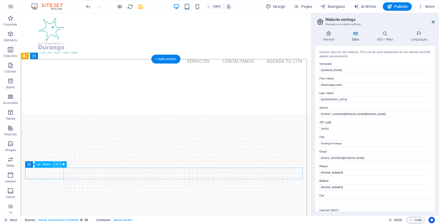
click at [56, 165] on icon at bounding box center [56, 164] width 3 height 5
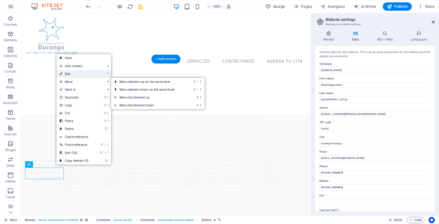
click at [80, 71] on link "⏎ Edit" at bounding box center [73, 74] width 35 height 8
select select "fade"
select select "s"
select select "onload"
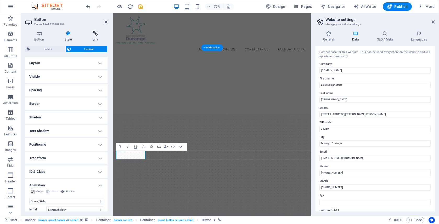
click at [94, 35] on icon at bounding box center [95, 33] width 25 height 5
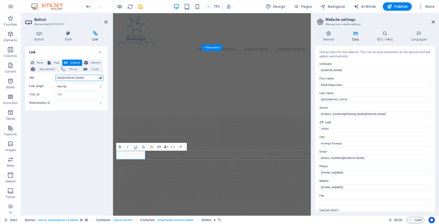
click at [79, 79] on input "https://wa.link/zty8se" at bounding box center [79, 78] width 48 height 6
paste input "<a href="tel:942033330">942-033-330</a"
click at [76, 121] on div "Link None Page External Element Next element Phone Email Page Start Our Practic…" at bounding box center [66, 128] width 82 height 165
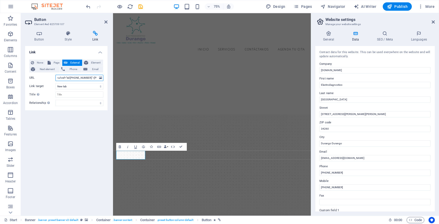
drag, startPoint x: 84, startPoint y: 77, endPoint x: 71, endPoint y: 78, distance: 12.6
click at [71, 78] on input "<a href="tel:942033330">942-033-330</a" at bounding box center [79, 78] width 48 height 6
click at [89, 77] on input "<a href="tel:618170483">942-033-330</a" at bounding box center [79, 78] width 48 height 6
type input "<a href="tel:618170483">618 8170483</a"
click at [88, 130] on div "Link None Page External Element Next element Phone Email Page Start Our Practic…" at bounding box center [66, 128] width 82 height 165
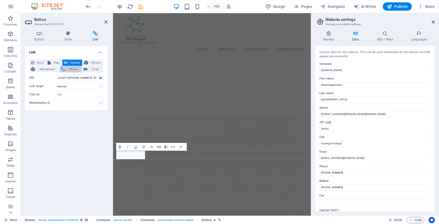
click at [75, 66] on span "Phone" at bounding box center [73, 69] width 14 height 6
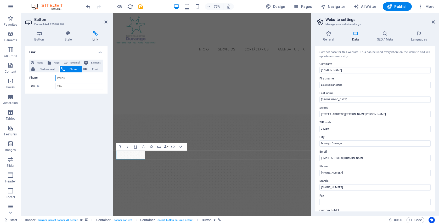
click at [73, 77] on input "Phone" at bounding box center [79, 78] width 48 height 6
click at [65, 64] on icon at bounding box center [66, 63] width 4 height 6
select select "blank"
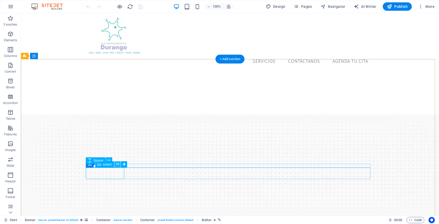
click at [118, 163] on icon at bounding box center [117, 164] width 3 height 5
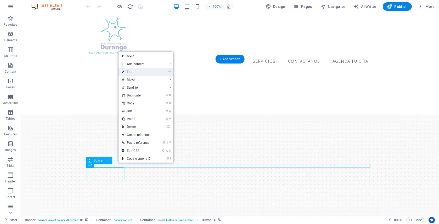
click at [144, 73] on link "⏎ Edit" at bounding box center [135, 72] width 35 height 8
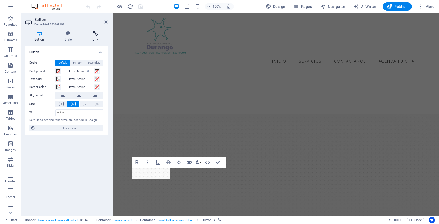
click at [91, 37] on h4 "Link" at bounding box center [95, 36] width 25 height 11
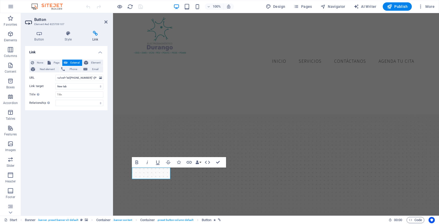
click at [73, 72] on div "None Page External Element Next element Phone Email" at bounding box center [66, 66] width 74 height 13
drag, startPoint x: 71, startPoint y: 78, endPoint x: 84, endPoint y: 77, distance: 12.9
click at [84, 77] on input "<a href="tel:[PHONE_NUMBER]">[PHONE_NUMBER]</a" at bounding box center [79, 78] width 48 height 6
click at [74, 69] on span "Phone" at bounding box center [73, 69] width 14 height 6
select select
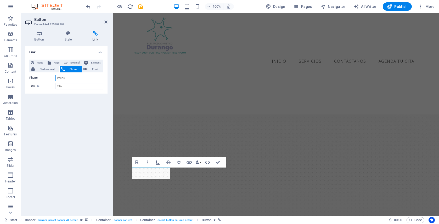
click at [69, 78] on input "Phone" at bounding box center [79, 78] width 48 height 6
paste input "618170483"
type input "618170483"
click at [83, 101] on div "Link None Page External Element Next element Phone Email Page Start Our Practic…" at bounding box center [66, 128] width 82 height 165
click at [75, 60] on span "External" at bounding box center [75, 63] width 12 height 6
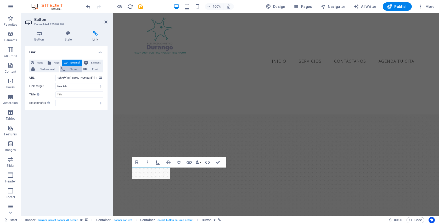
click at [76, 71] on span "Phone" at bounding box center [73, 69] width 14 height 6
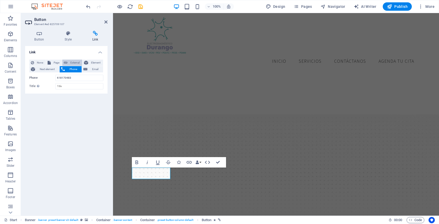
click at [78, 61] on span "External" at bounding box center [75, 63] width 12 height 6
select select "blank"
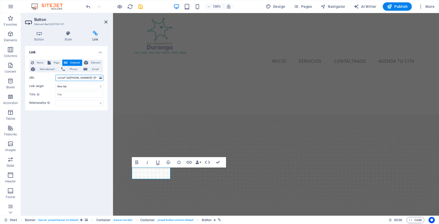
click at [83, 79] on input "<a href="tel:[PHONE_NUMBER]">[PHONE_NUMBER]</a" at bounding box center [79, 78] width 48 height 6
click at [78, 71] on span "Phone" at bounding box center [73, 69] width 14 height 6
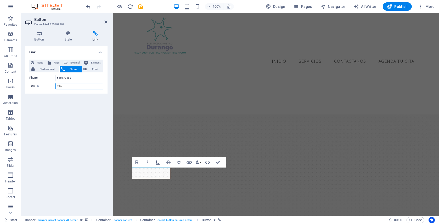
click at [73, 87] on input "Title Additional link description, should not be the same as the link text. The…" at bounding box center [79, 86] width 48 height 6
